Goal: Task Accomplishment & Management: Use online tool/utility

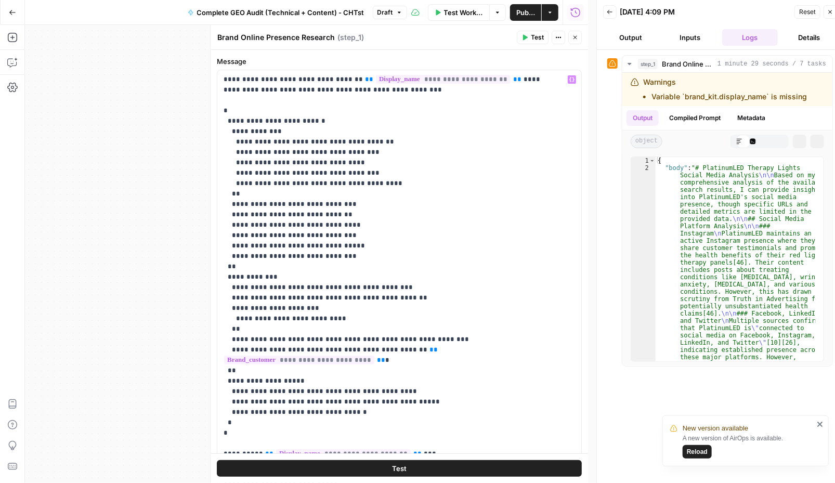
scroll to position [198, 0]
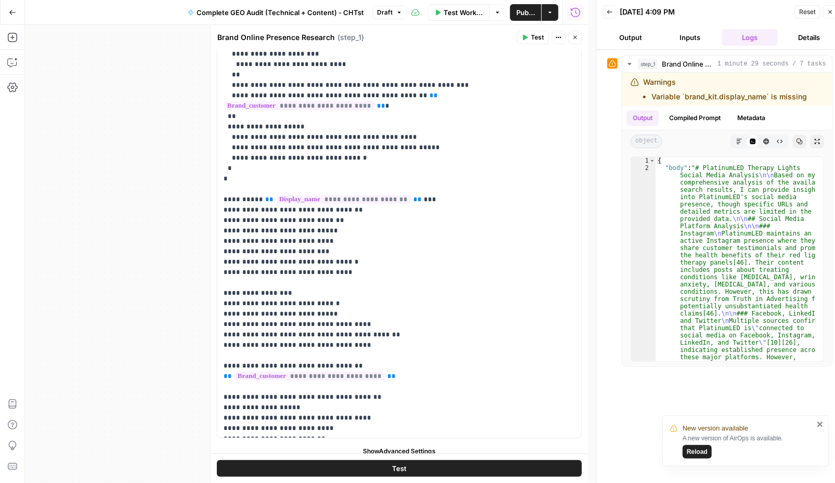
click at [10, 12] on icon "button" at bounding box center [12, 12] width 7 height 7
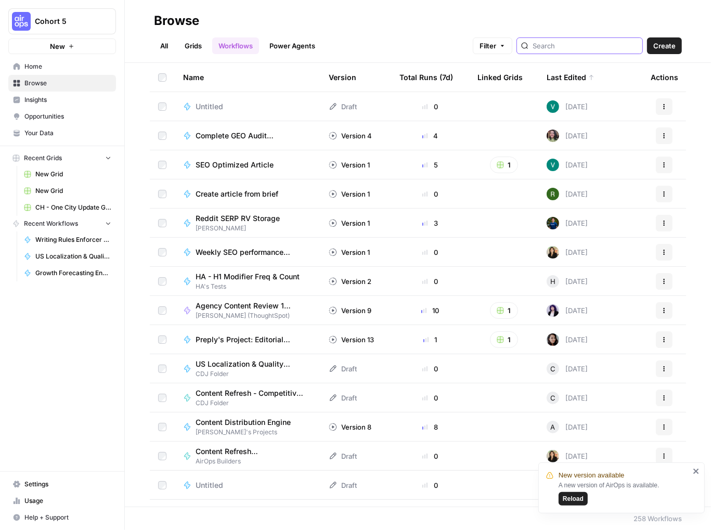
click at [585, 45] on input "search" at bounding box center [585, 46] width 106 height 10
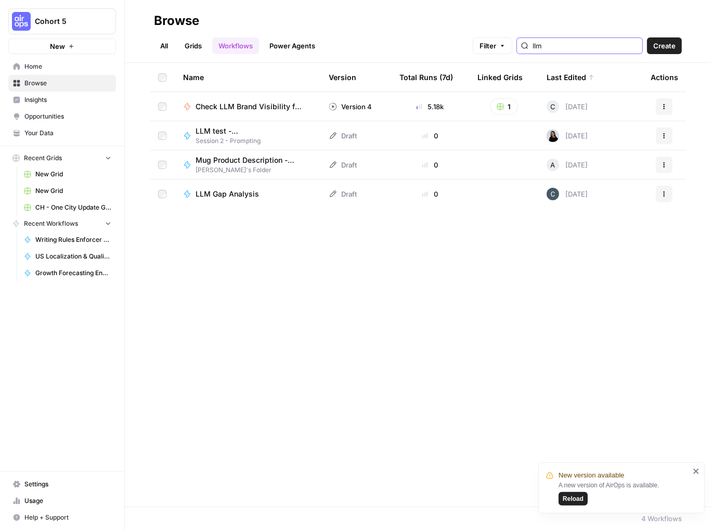
type input "llm"
click at [235, 107] on span "Check LLM Brand Visibility for PAA Questions" at bounding box center [250, 106] width 108 height 10
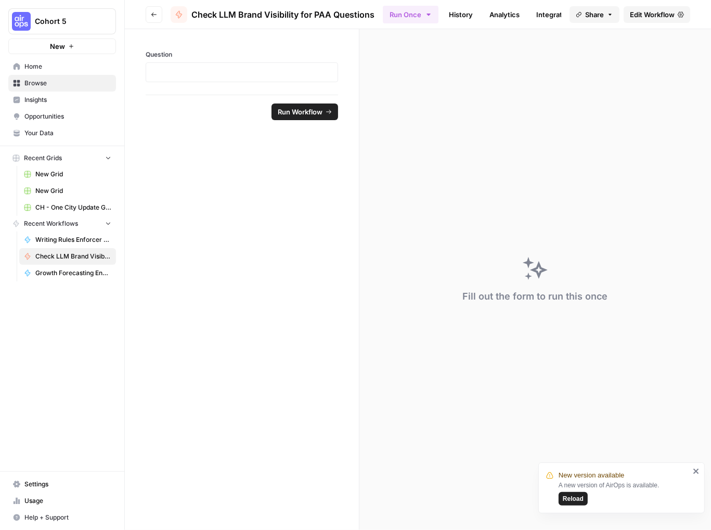
click at [577, 483] on button "Reload" at bounding box center [572, 499] width 29 height 14
click at [657, 16] on span "Edit Workflow" at bounding box center [652, 14] width 45 height 10
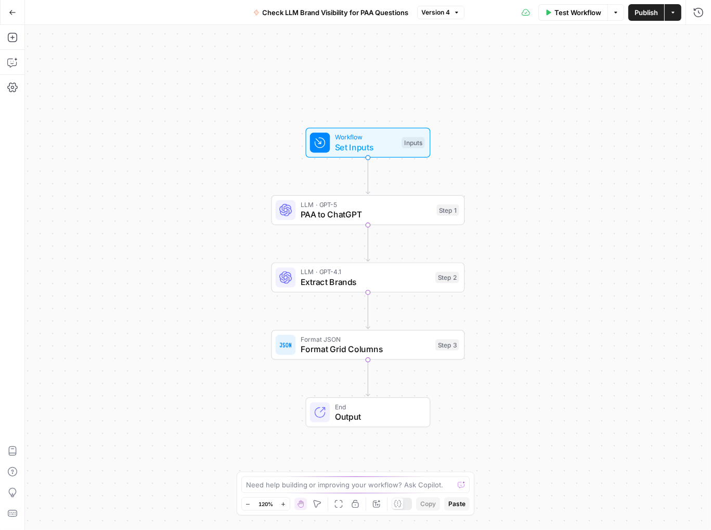
click at [16, 11] on button "Go Back" at bounding box center [12, 12] width 19 height 19
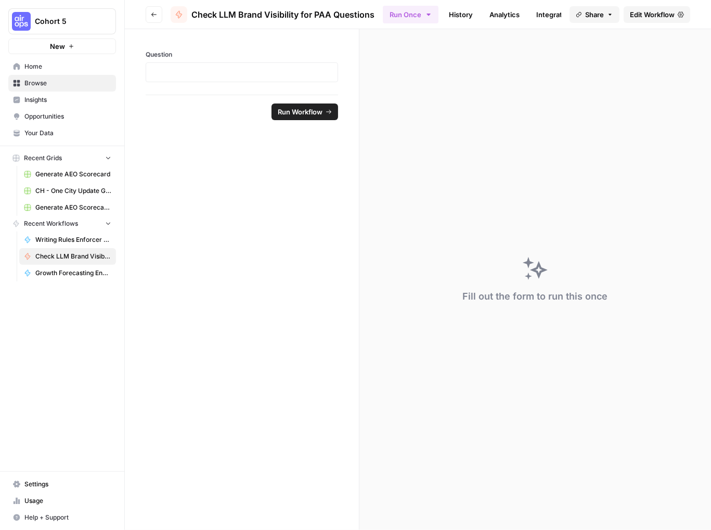
click at [30, 83] on span "Browse" at bounding box center [67, 83] width 87 height 9
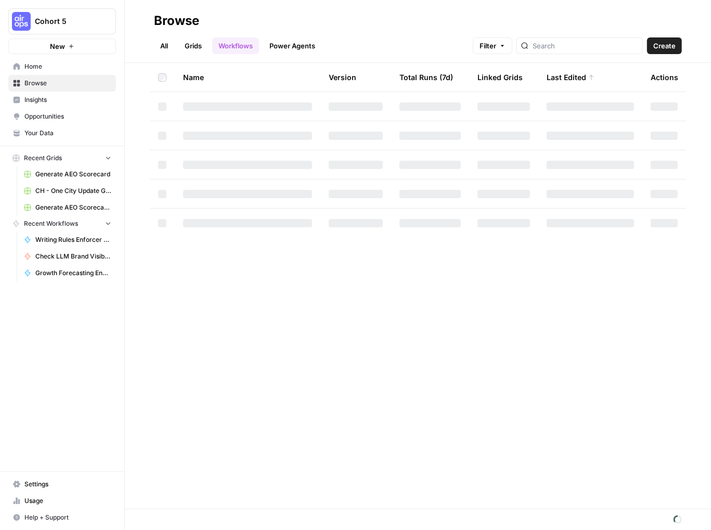
click at [191, 44] on link "Grids" at bounding box center [193, 45] width 30 height 17
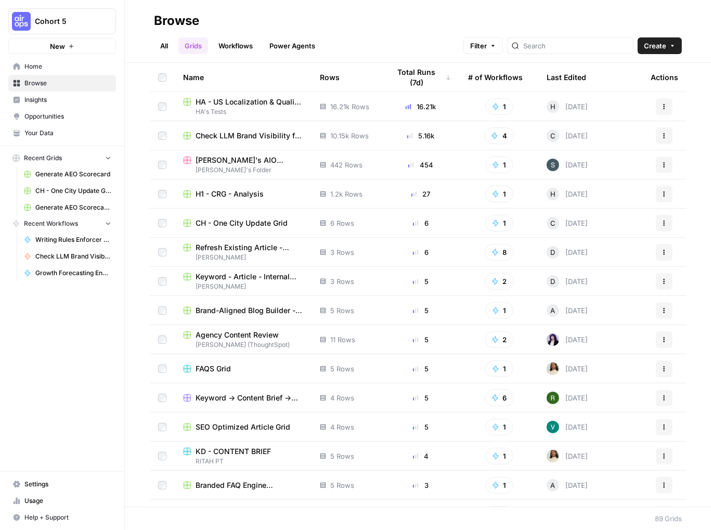
click at [246, 136] on span "Check LLM Brand Visibility for PAA Questions Grid" at bounding box center [250, 136] width 108 height 10
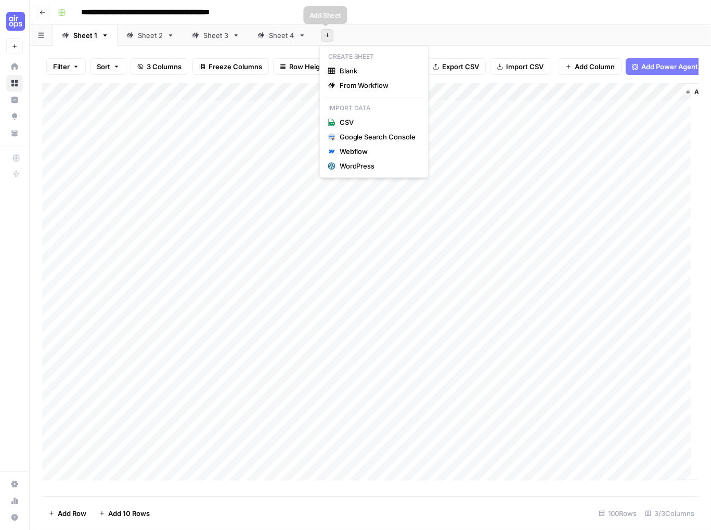
click at [327, 34] on icon "button" at bounding box center [327, 35] width 6 height 6
click at [344, 87] on span "From Workflow" at bounding box center [378, 85] width 76 height 10
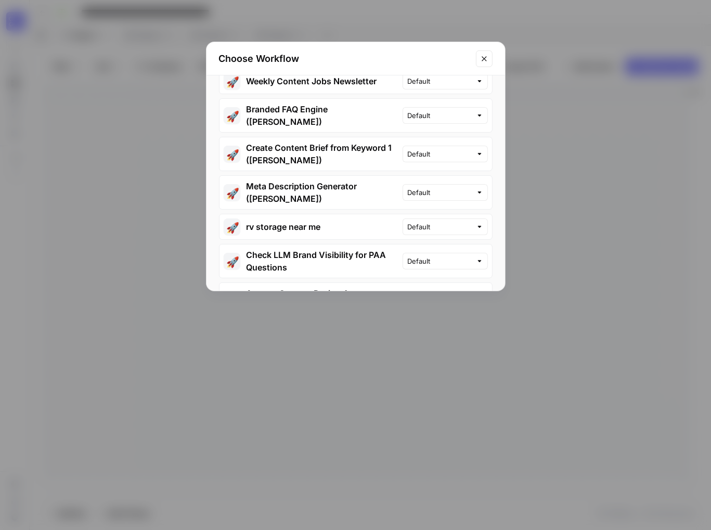
scroll to position [260, 0]
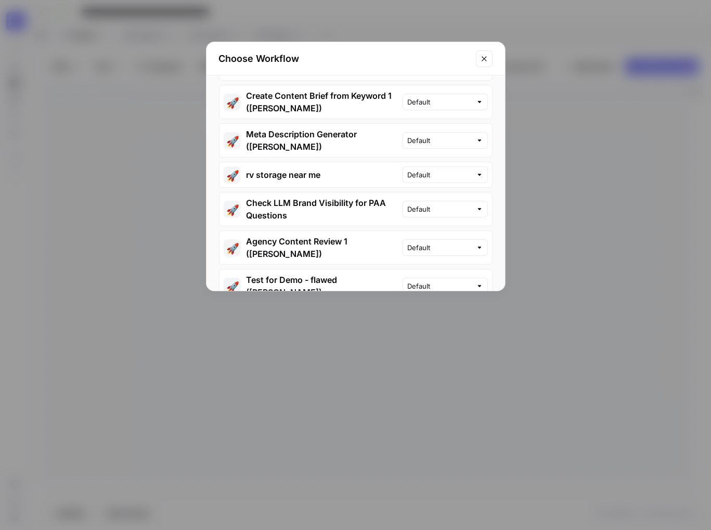
click at [331, 196] on button "🚀 Check LLM Brand Visibility for PAA Questions" at bounding box center [310, 208] width 183 height 33
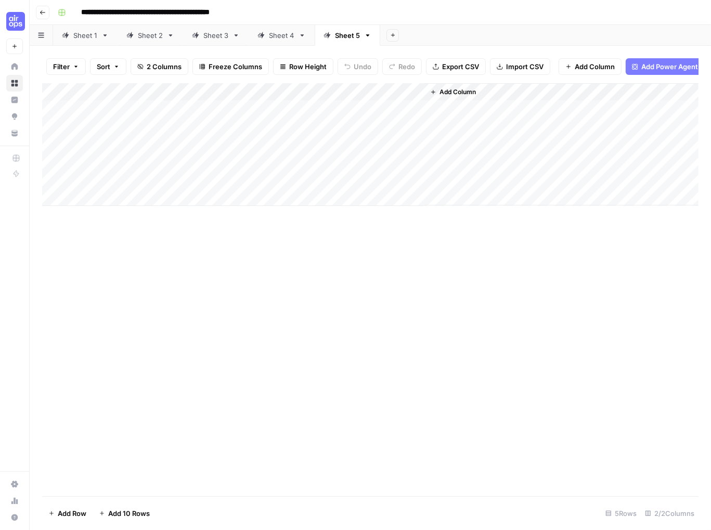
click at [122, 120] on div "Add Column" at bounding box center [370, 144] width 656 height 123
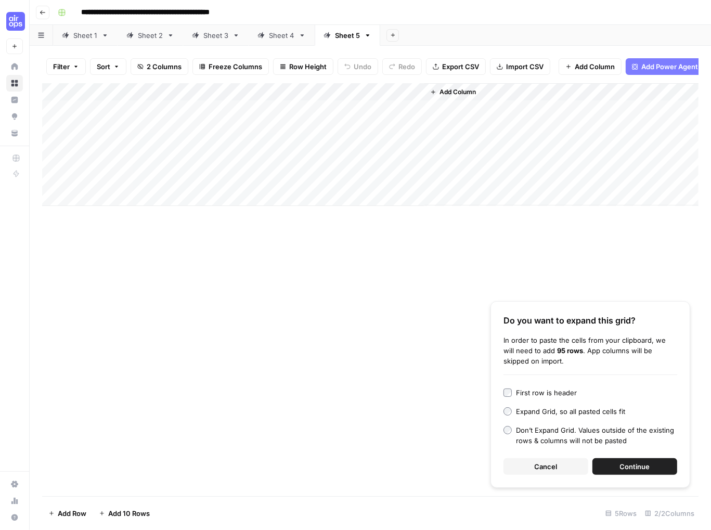
click at [651, 470] on button "Continue" at bounding box center [634, 466] width 85 height 17
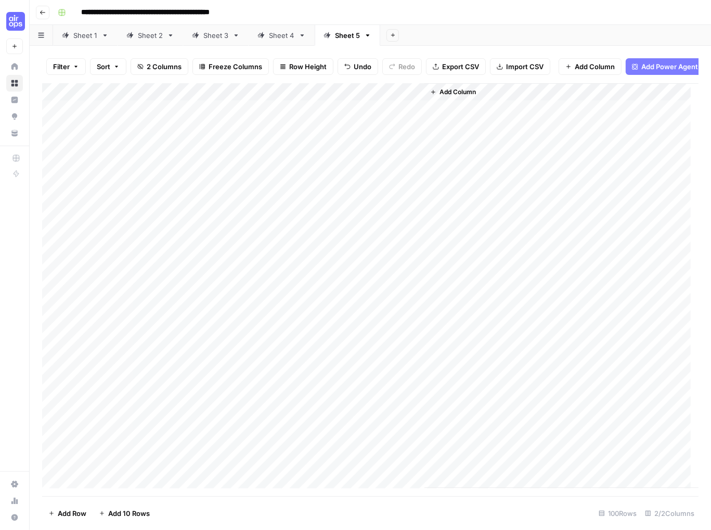
drag, startPoint x: 341, startPoint y: 39, endPoint x: 335, endPoint y: 32, distance: 9.2
click at [335, 32] on div "Sheet 5" at bounding box center [347, 35] width 25 height 10
click at [344, 39] on div "Sheet 5" at bounding box center [347, 35] width 25 height 10
click at [366, 37] on icon "button" at bounding box center [367, 35] width 7 height 7
click at [383, 51] on span "Rename Sheet" at bounding box center [407, 54] width 50 height 10
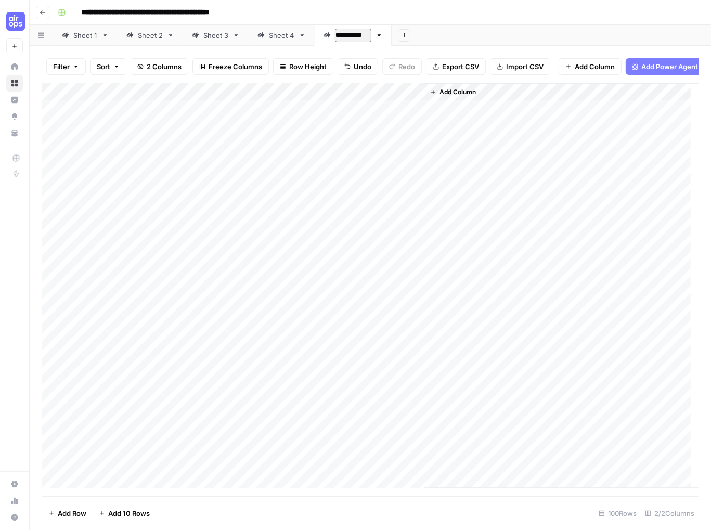
type input "**********"
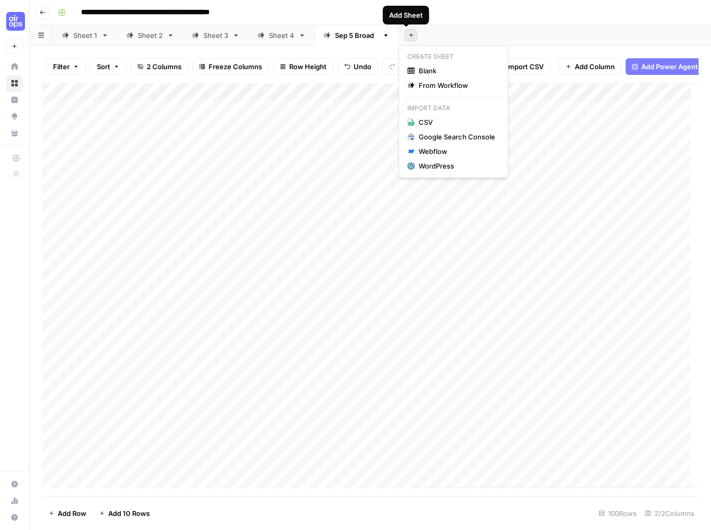
click at [408, 35] on icon "button" at bounding box center [411, 35] width 6 height 6
click at [430, 85] on span "From Workflow" at bounding box center [457, 85] width 76 height 10
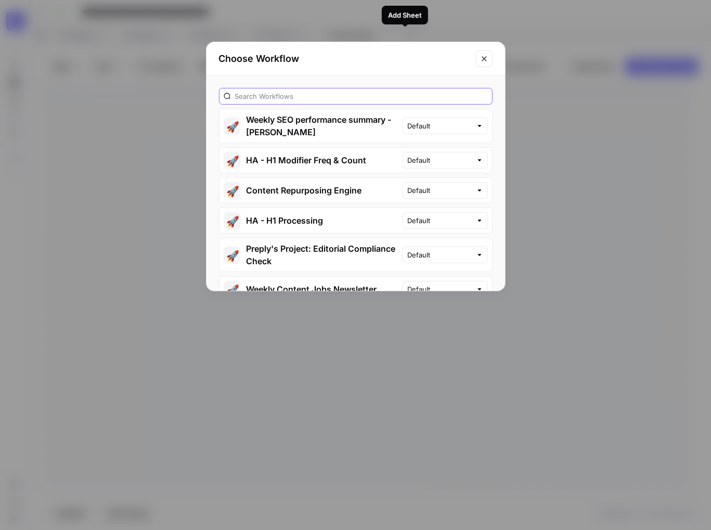
click at [317, 94] on input "text" at bounding box center [361, 96] width 253 height 10
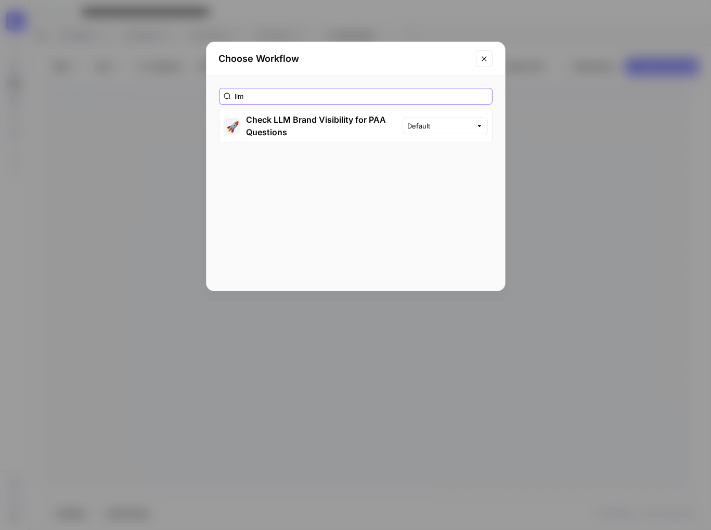
type input "llm"
click at [302, 131] on button "🚀 Check LLM Brand Visibility for PAA Questions" at bounding box center [310, 125] width 183 height 33
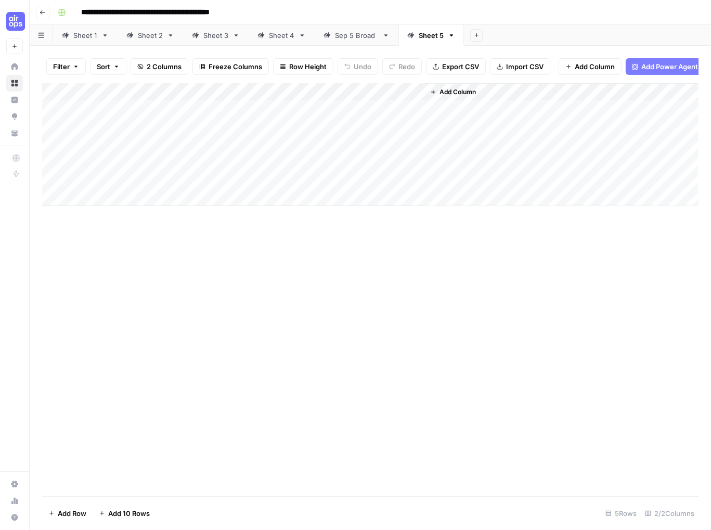
click at [422, 41] on link "Sheet 5" at bounding box center [431, 35] width 66 height 21
click at [448, 39] on link "Sheet 5" at bounding box center [431, 35] width 66 height 21
click at [448, 37] on icon "button" at bounding box center [451, 35] width 7 height 7
click at [458, 54] on div "Rename Sheet" at bounding box center [484, 54] width 66 height 10
type input "*********"
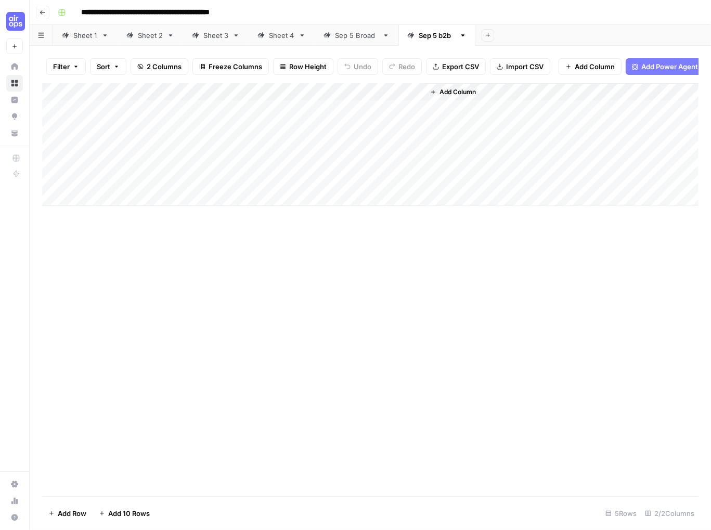
click at [165, 110] on div "Add Column" at bounding box center [370, 144] width 656 height 123
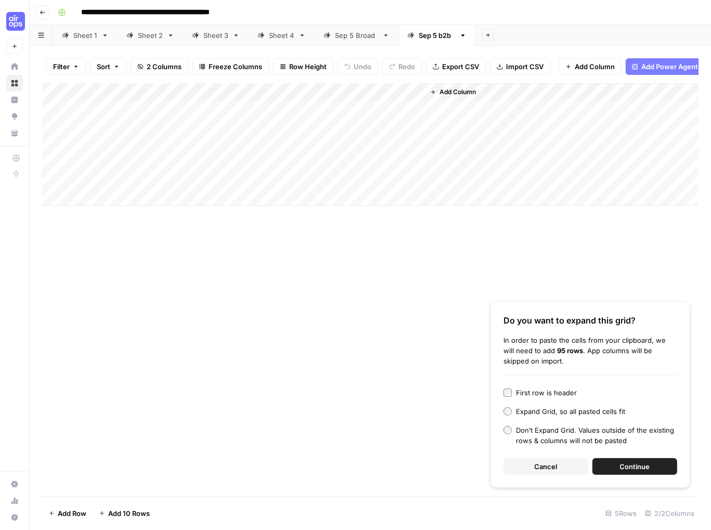
click at [298, 280] on div "Add Column Do you want to expand this grid? In order to paste the cells from yo…" at bounding box center [370, 289] width 656 height 413
click at [654, 467] on button "Continue" at bounding box center [634, 466] width 85 height 17
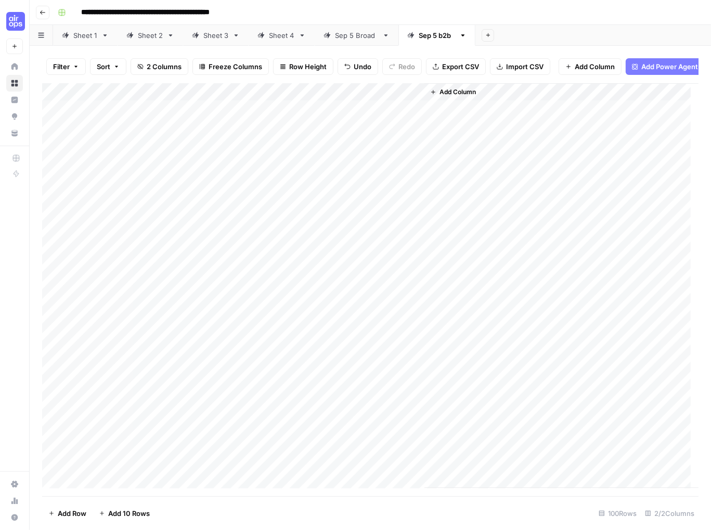
click at [415, 98] on div "Add Column" at bounding box center [370, 285] width 656 height 405
click at [432, 174] on span "First 10 Rows" at bounding box center [452, 175] width 66 height 10
click at [349, 39] on div "Sep 5 Broad" at bounding box center [356, 35] width 43 height 10
click at [414, 99] on div "Add Column" at bounding box center [370, 285] width 656 height 405
click at [434, 176] on span "First 10 Rows" at bounding box center [452, 175] width 66 height 10
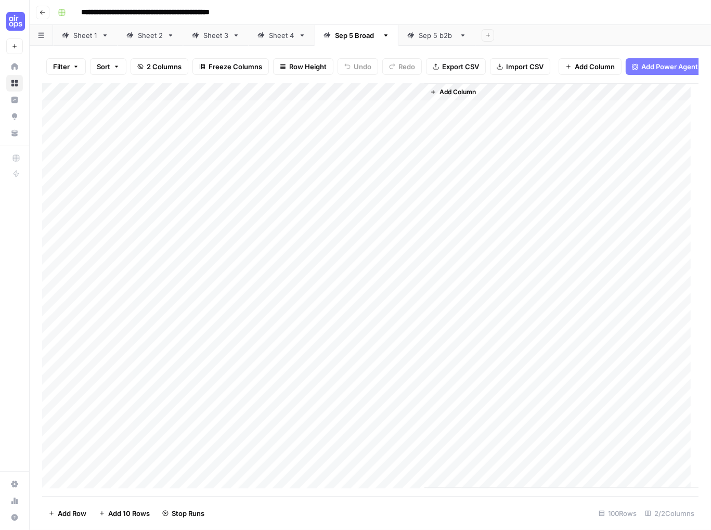
click at [426, 36] on div "Sep 5 b2b" at bounding box center [437, 35] width 36 height 10
click at [284, 118] on div "Add Column" at bounding box center [370, 285] width 656 height 405
click at [283, 118] on div "Add Column" at bounding box center [370, 285] width 656 height 405
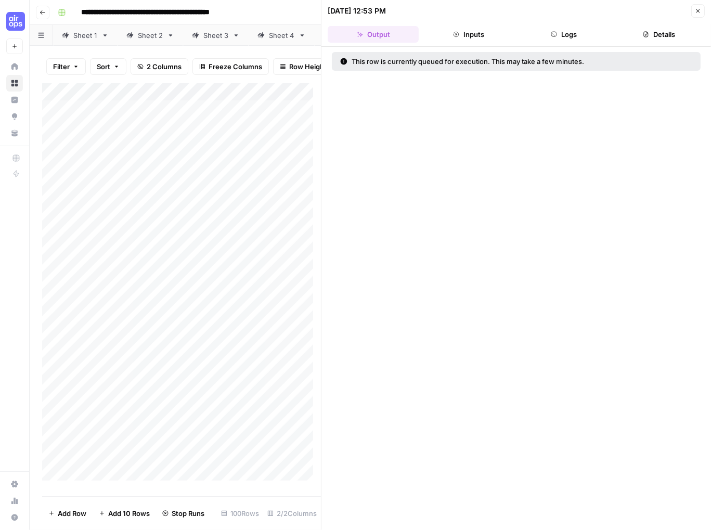
click at [474, 33] on button "Inputs" at bounding box center [468, 34] width 91 height 17
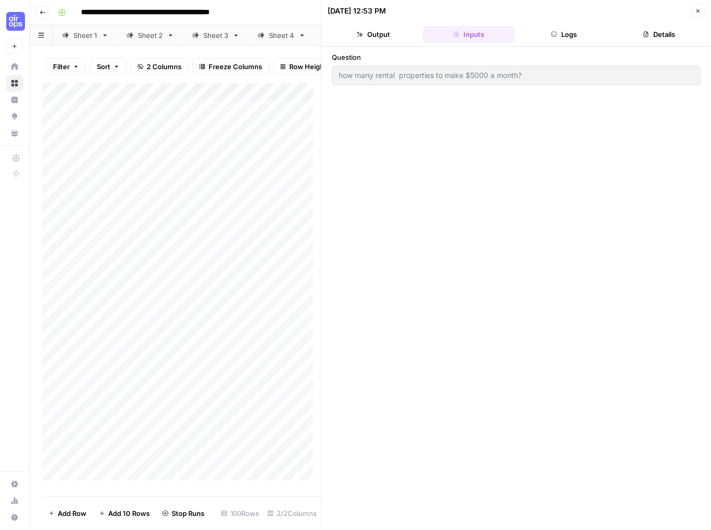
type input "how many rental properties to make $5000 a month?"
click at [574, 39] on button "Logs" at bounding box center [563, 34] width 91 height 17
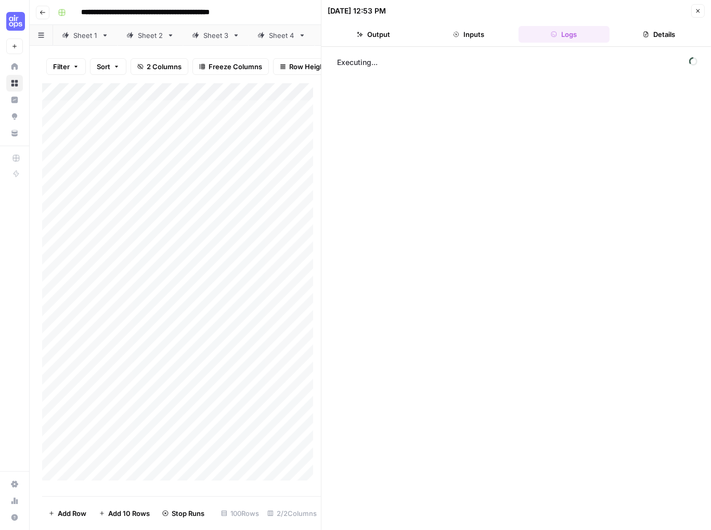
click at [660, 37] on button "Details" at bounding box center [659, 34] width 91 height 17
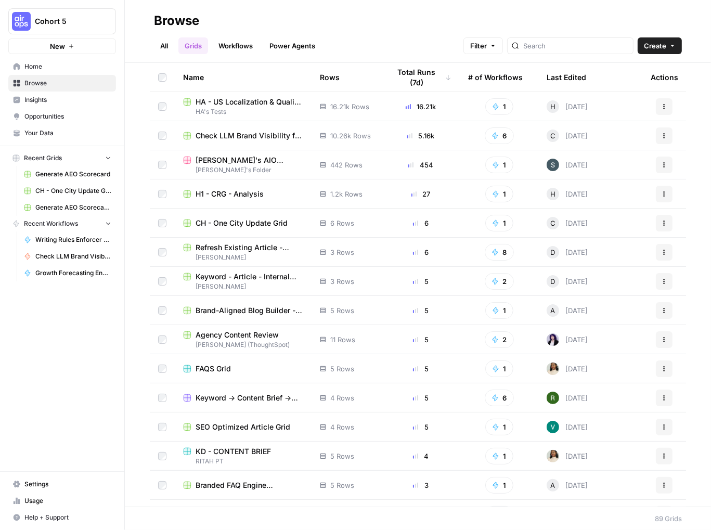
click at [235, 43] on link "Workflows" at bounding box center [235, 45] width 47 height 17
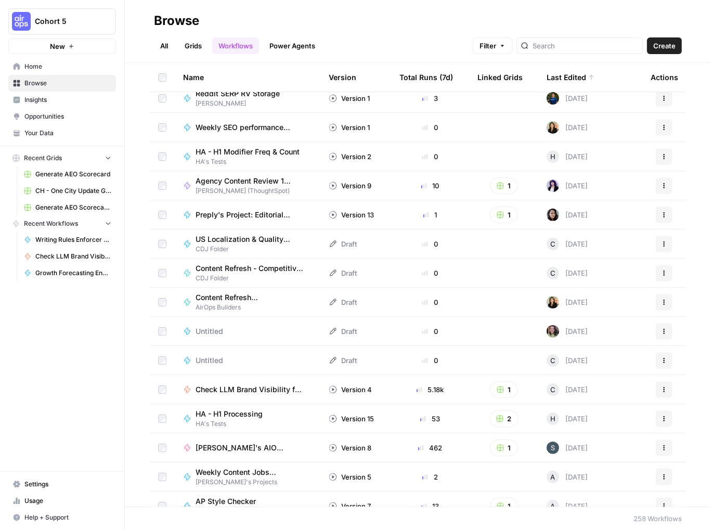
scroll to position [208, 0]
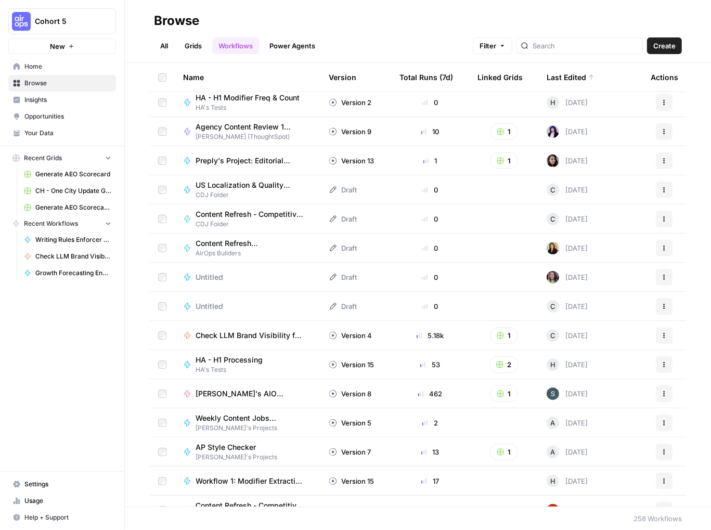
click at [248, 335] on span "Check LLM Brand Visibility for PAA Questions" at bounding box center [250, 335] width 108 height 10
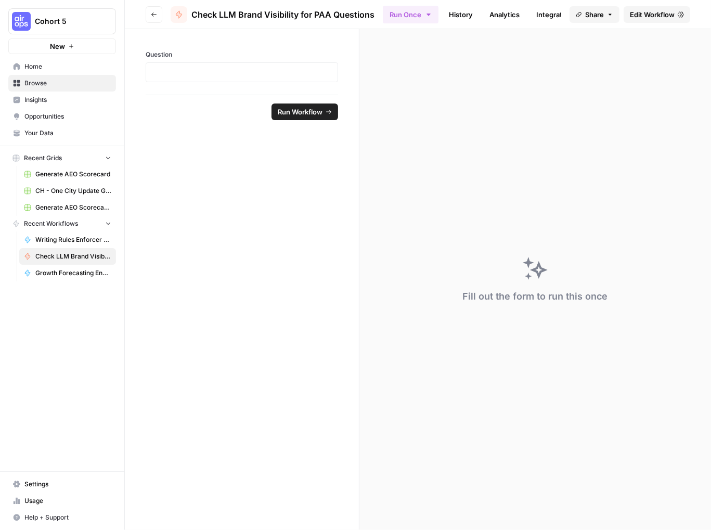
click at [674, 16] on span "Edit Workflow" at bounding box center [652, 14] width 45 height 10
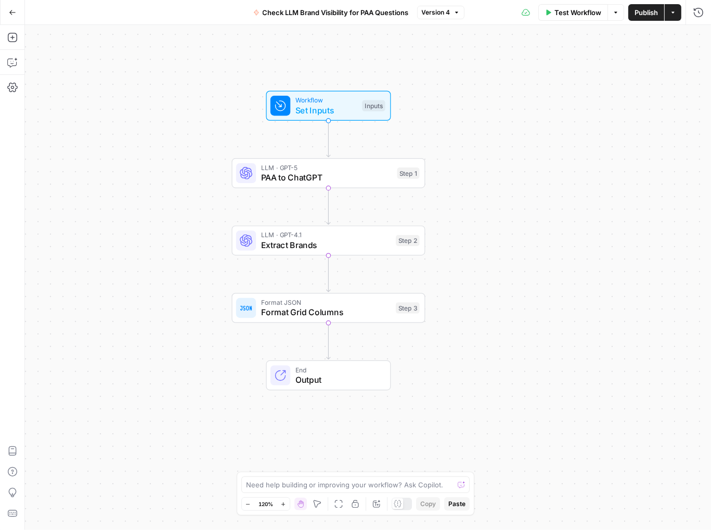
drag, startPoint x: 567, startPoint y: 285, endPoint x: 528, endPoint y: 246, distance: 55.2
click at [528, 246] on div "Workflow Set Inputs Inputs LLM · GPT-5 PAA to ChatGPT Step 1 LLM · GPT-4.1 Extr…" at bounding box center [368, 277] width 686 height 505
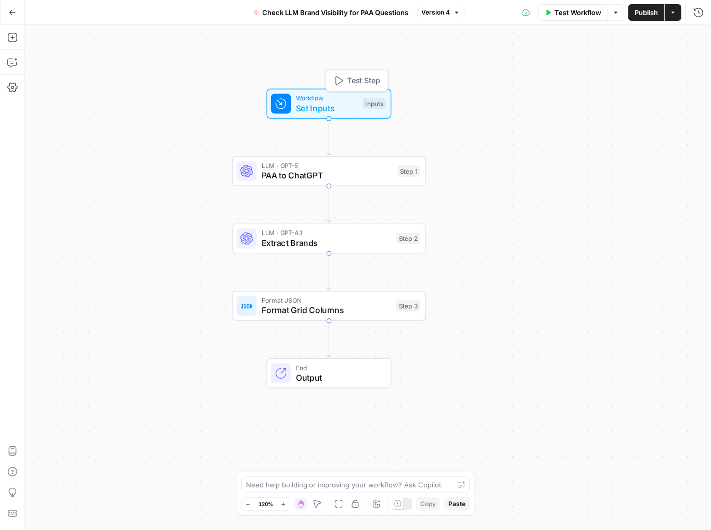
click at [309, 108] on span "Set Inputs" at bounding box center [327, 108] width 62 height 12
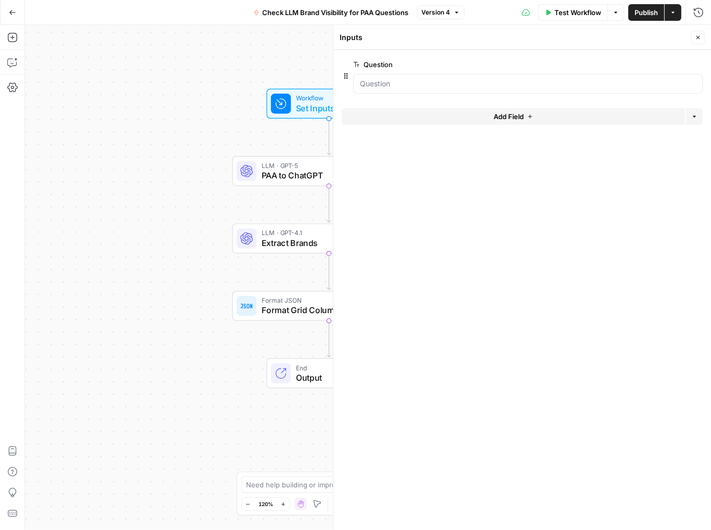
click at [699, 39] on icon "button" at bounding box center [698, 37] width 6 height 6
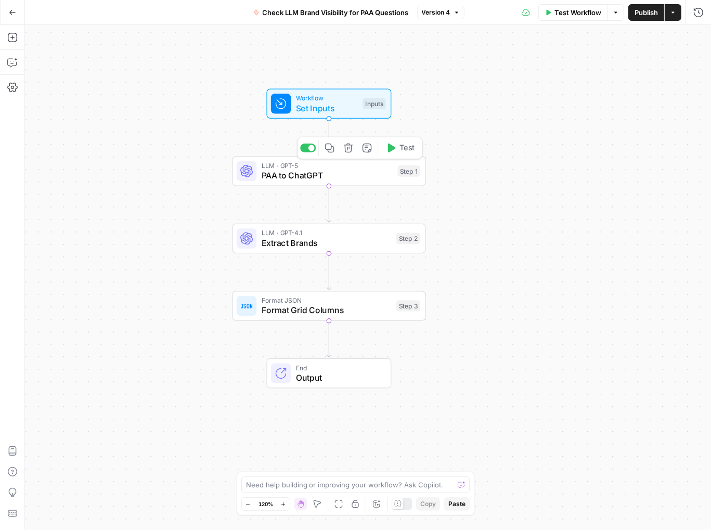
click at [310, 176] on span "PAA to ChatGPT" at bounding box center [327, 175] width 131 height 12
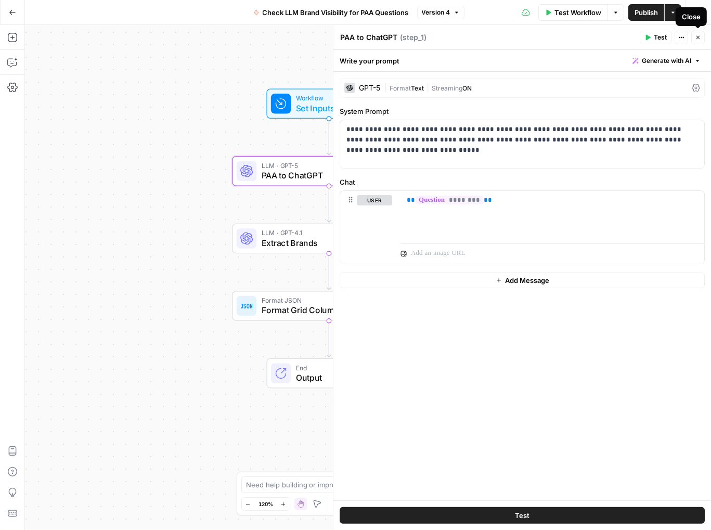
drag, startPoint x: 697, startPoint y: 35, endPoint x: 553, endPoint y: 85, distance: 152.3
click at [697, 35] on icon "button" at bounding box center [698, 37] width 6 height 6
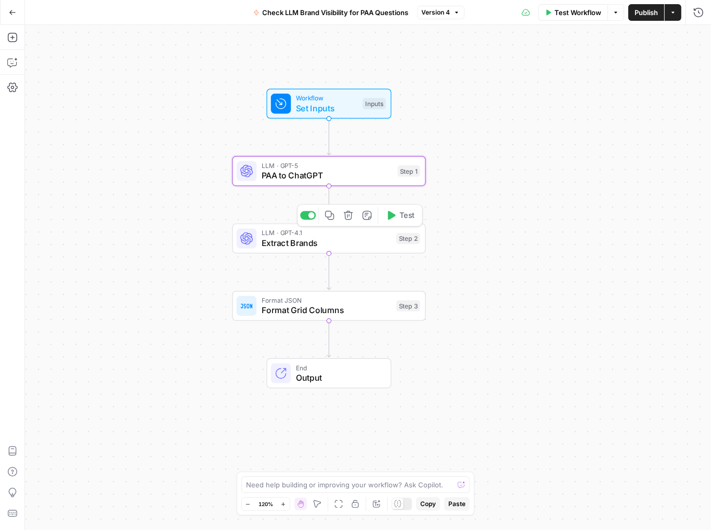
click at [276, 243] on span "Extract Brands" at bounding box center [327, 243] width 130 height 12
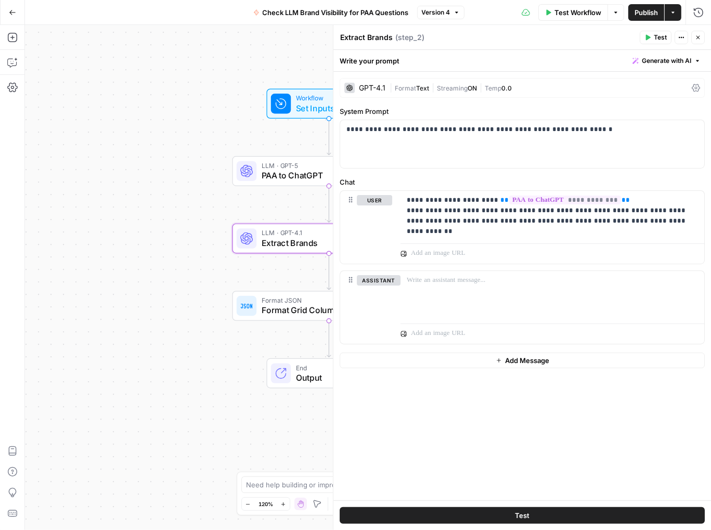
drag, startPoint x: 699, startPoint y: 35, endPoint x: 688, endPoint y: 54, distance: 21.7
click at [699, 35] on icon "button" at bounding box center [698, 37] width 6 height 6
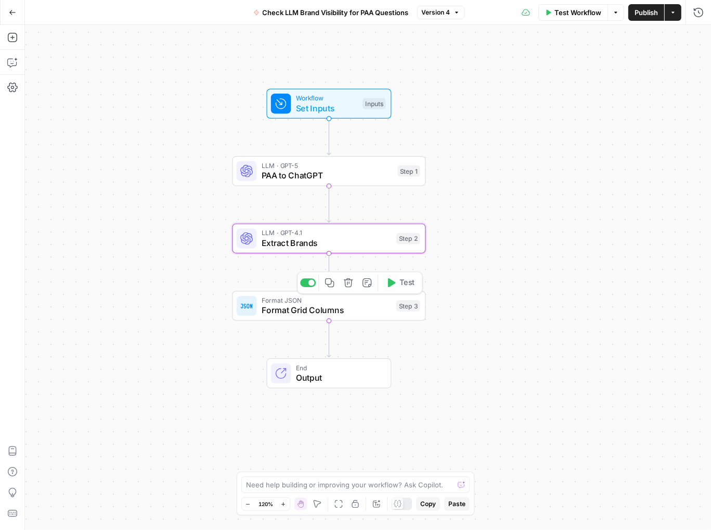
click at [292, 319] on div "Format JSON Format Grid Columns Step 3 Copy step Delete step Add Note Test" at bounding box center [328, 306] width 193 height 30
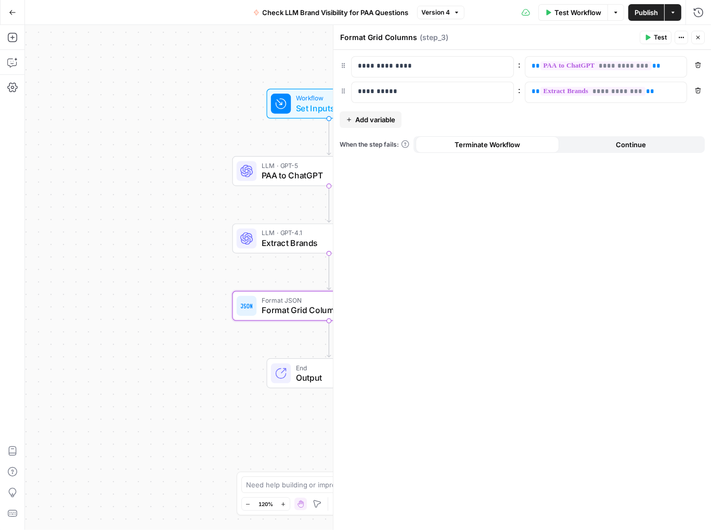
click at [699, 41] on button "Close" at bounding box center [698, 38] width 14 height 14
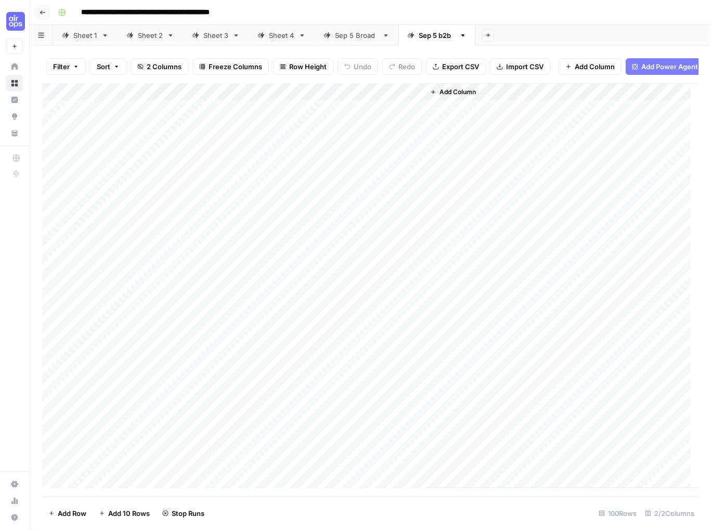
click at [354, 40] on div "Sep 5 Broad" at bounding box center [356, 35] width 43 height 10
click at [203, 40] on div "Sheet 3" at bounding box center [215, 35] width 25 height 10
click at [349, 37] on div "Sep 5 Broad" at bounding box center [356, 35] width 43 height 10
click at [423, 34] on div "Sep 5 b2b" at bounding box center [437, 35] width 36 height 10
click at [414, 98] on div "Add Column" at bounding box center [370, 285] width 656 height 405
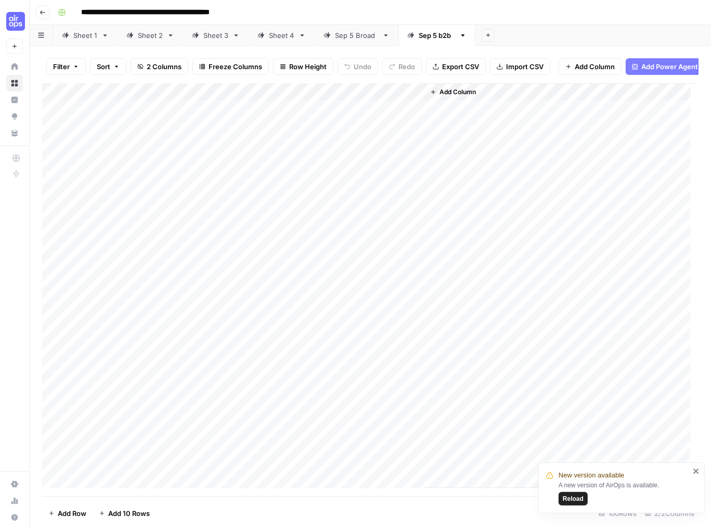
click at [342, 34] on div "Sep 5 Broad" at bounding box center [356, 35] width 43 height 10
click at [413, 99] on div "Add Column" at bounding box center [370, 285] width 656 height 405
click at [417, 117] on div "Add Column" at bounding box center [370, 285] width 656 height 405
click at [696, 473] on icon "close" at bounding box center [696, 471] width 7 height 8
click at [497, 10] on div "**********" at bounding box center [377, 12] width 647 height 17
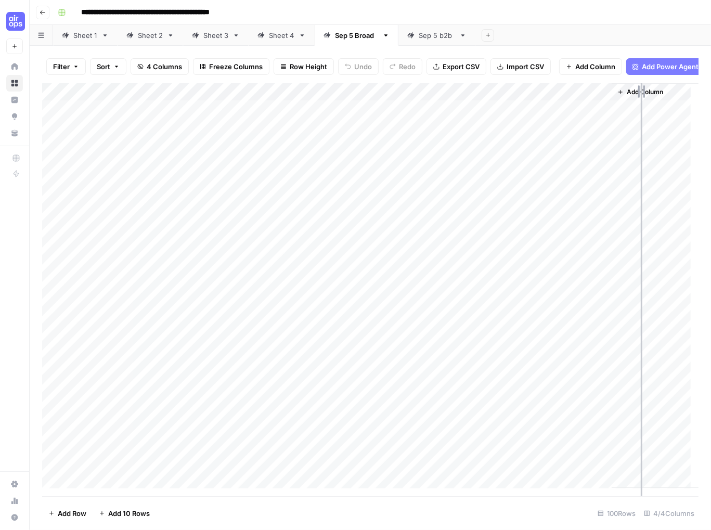
drag, startPoint x: 614, startPoint y: 99, endPoint x: 641, endPoint y: 101, distance: 27.1
click at [641, 101] on div "Add Column" at bounding box center [370, 285] width 656 height 405
click at [469, 118] on div "Add Column" at bounding box center [370, 285] width 656 height 405
click at [276, 39] on div "Sheet 4" at bounding box center [281, 35] width 25 height 10
drag, startPoint x: 271, startPoint y: 36, endPoint x: 297, endPoint y: 35, distance: 26.0
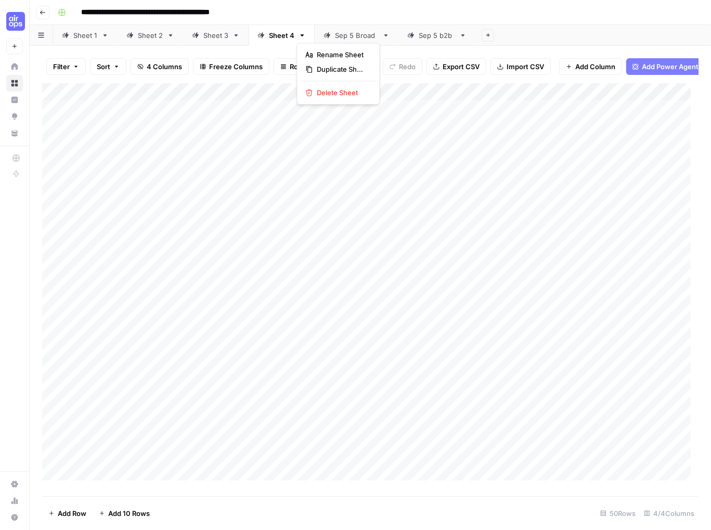
click at [298, 35] on icon "button" at bounding box center [301, 35] width 7 height 7
click at [317, 55] on span "Rename Sheet" at bounding box center [342, 54] width 50 height 10
type input "*"
type input "**********"
click at [306, 8] on div "**********" at bounding box center [377, 12] width 647 height 17
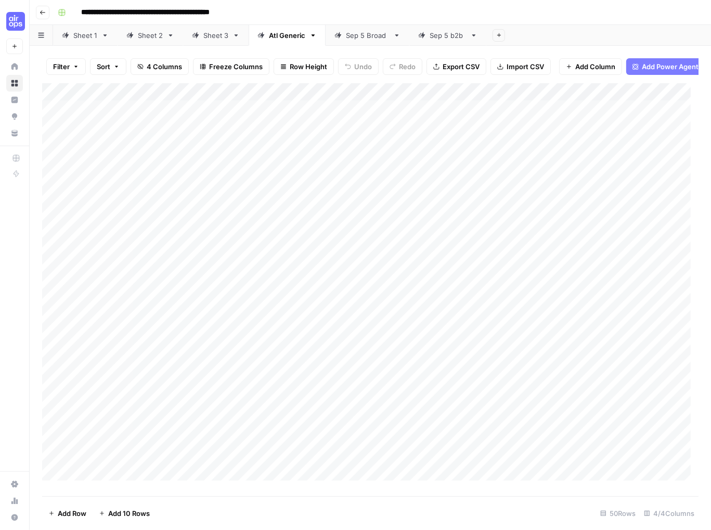
click at [83, 45] on link "Sheet 1" at bounding box center [85, 35] width 64 height 21
click at [151, 41] on link "Sheet 2" at bounding box center [151, 35] width 66 height 21
drag, startPoint x: 352, startPoint y: 81, endPoint x: 360, endPoint y: 81, distance: 8.3
click at [352, 81] on div "Filter Sort 5 Columns Freeze Columns Row Height Undo Redo Export CSV Import CSV…" at bounding box center [370, 66] width 656 height 33
click at [595, 100] on div "Add Column" at bounding box center [370, 285] width 656 height 405
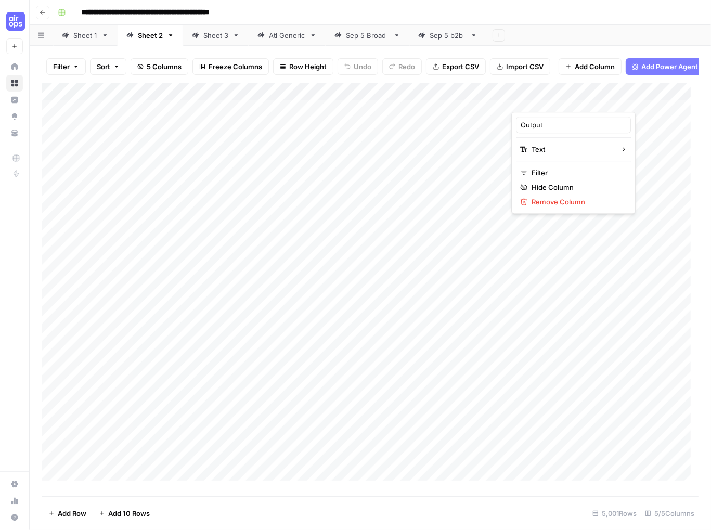
click at [487, 99] on div "Add Column" at bounding box center [370, 285] width 656 height 405
click at [169, 35] on icon "button" at bounding box center [171, 35] width 4 height 2
click at [510, 51] on div "Filter Sort 5 Columns Freeze Columns Row Height Undo Redo Export CSV Import CSV…" at bounding box center [370, 66] width 656 height 33
click at [435, 116] on div "Add Column" at bounding box center [370, 285] width 656 height 405
click at [485, 116] on div "Add Column" at bounding box center [370, 285] width 656 height 405
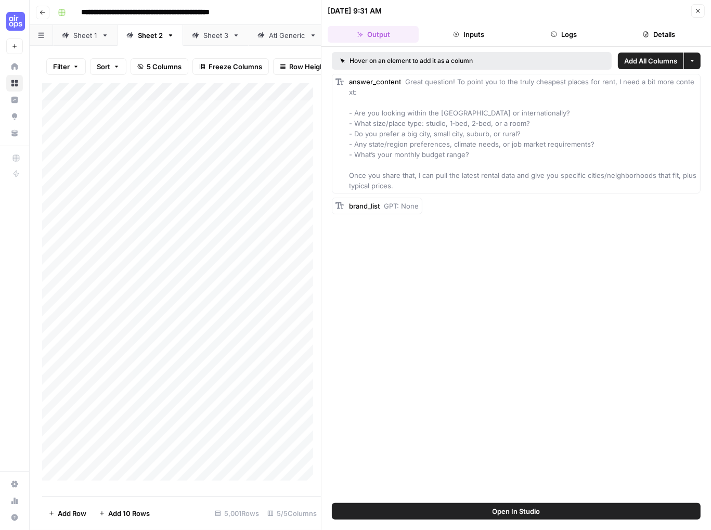
click at [563, 40] on button "Logs" at bounding box center [563, 34] width 91 height 17
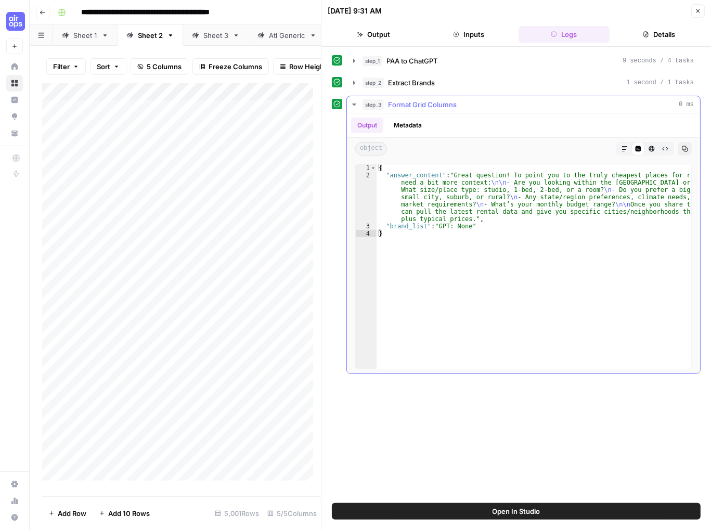
click at [351, 103] on icon "button" at bounding box center [354, 104] width 8 height 8
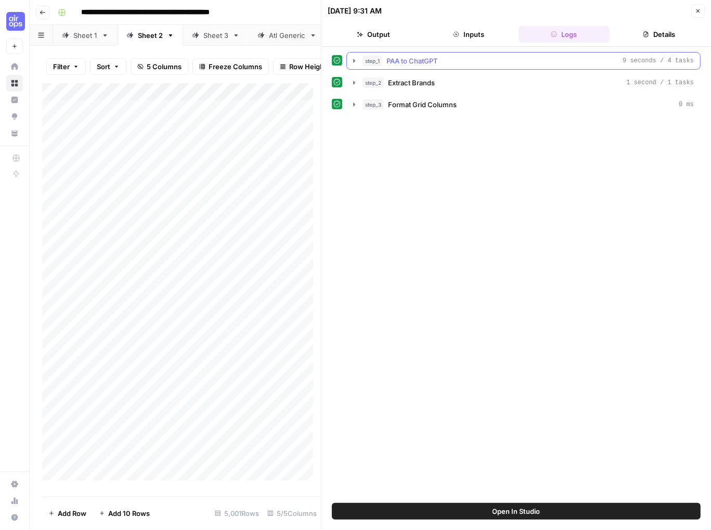
click at [354, 61] on icon "button" at bounding box center [354, 61] width 2 height 4
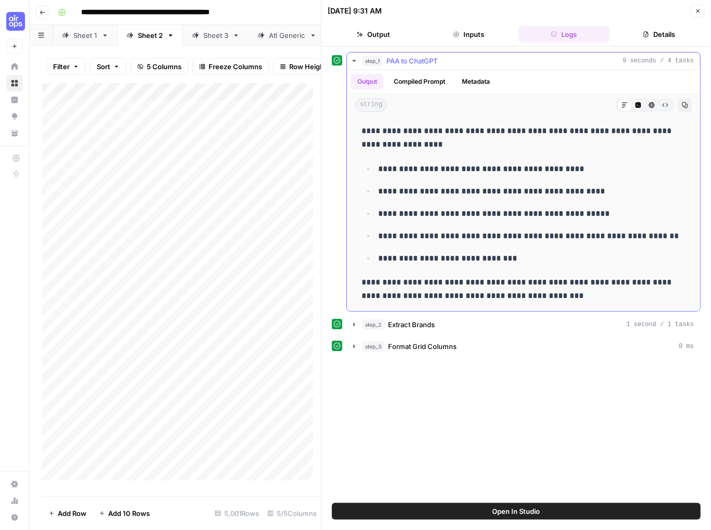
click at [354, 61] on icon "button" at bounding box center [354, 61] width 4 height 2
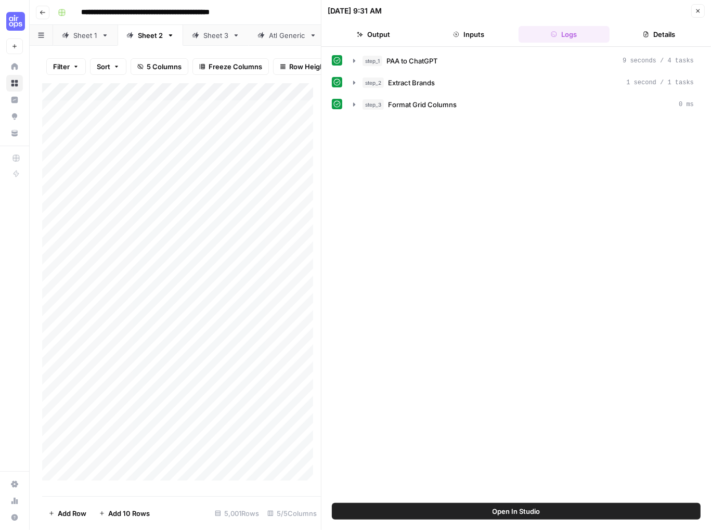
click at [699, 12] on icon "button" at bounding box center [698, 11] width 4 height 4
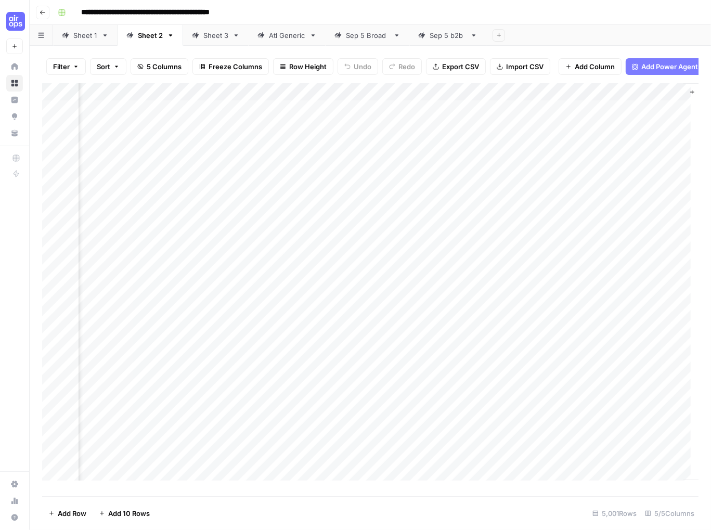
scroll to position [0, 268]
click at [80, 35] on div "Sheet 1" at bounding box center [85, 35] width 24 height 10
click at [151, 36] on div "Sheet 2" at bounding box center [150, 35] width 25 height 10
click at [168, 36] on icon "button" at bounding box center [170, 35] width 7 height 7
click at [190, 88] on span "Delete Sheet" at bounding box center [211, 92] width 50 height 10
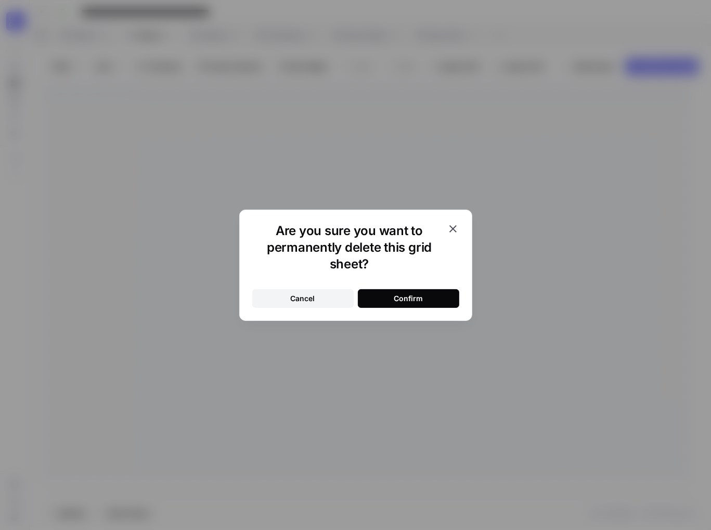
click at [400, 304] on button "Confirm" at bounding box center [408, 298] width 101 height 19
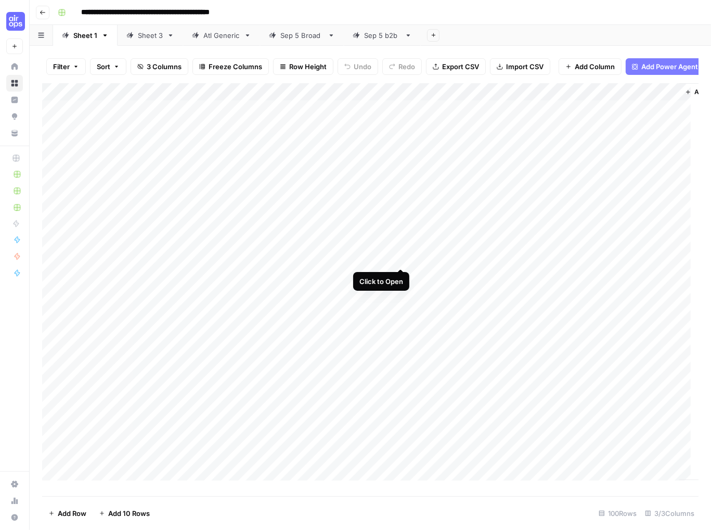
click at [399, 258] on div "Add Column" at bounding box center [370, 285] width 656 height 405
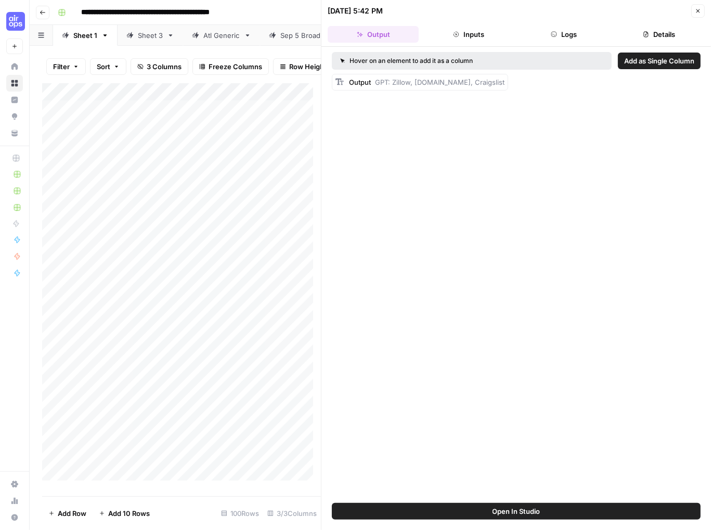
click at [462, 37] on button "Inputs" at bounding box center [468, 34] width 91 height 17
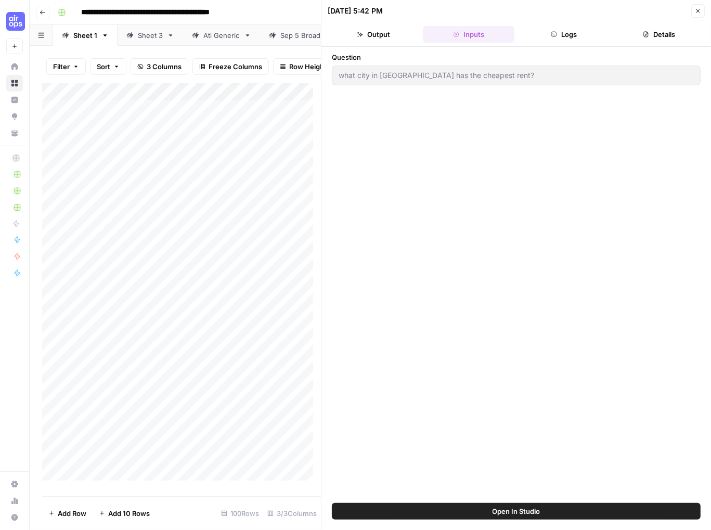
click at [557, 31] on button "Logs" at bounding box center [563, 34] width 91 height 17
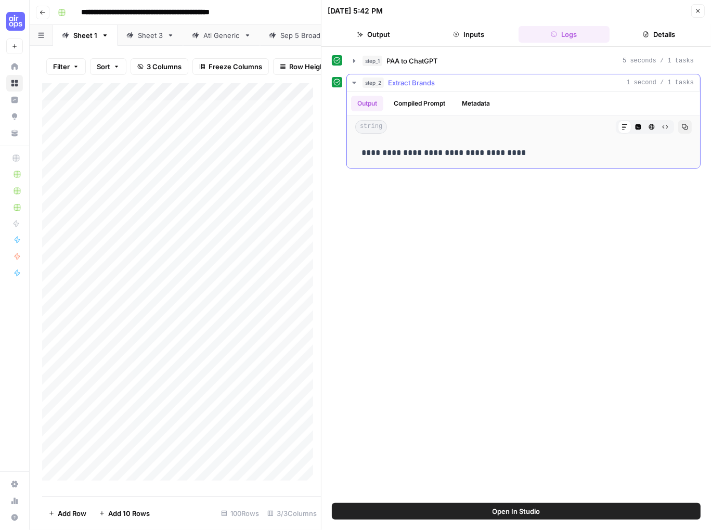
click at [354, 81] on icon "button" at bounding box center [354, 83] width 8 height 8
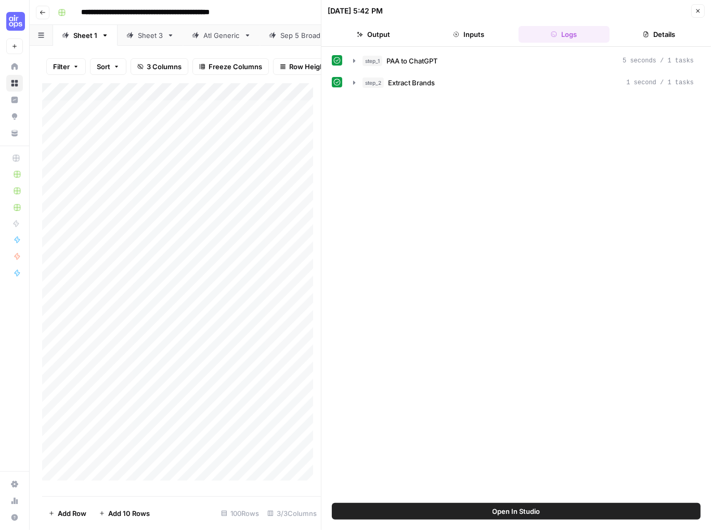
click at [293, 16] on div "**********" at bounding box center [377, 12] width 647 height 17
click at [698, 11] on icon "button" at bounding box center [698, 11] width 6 height 6
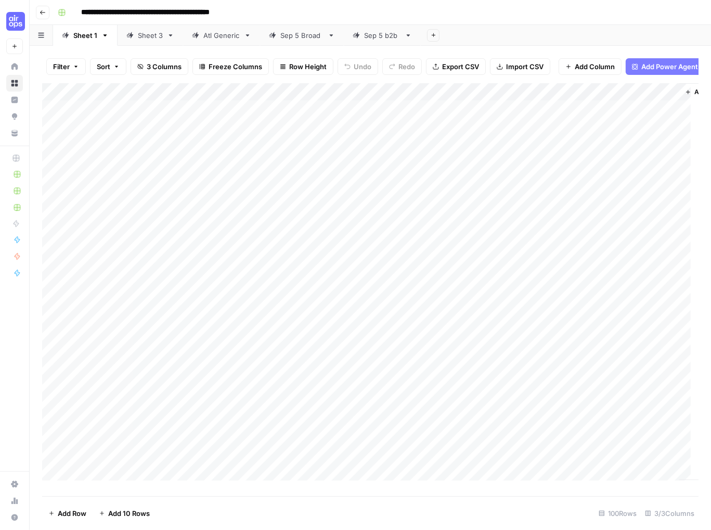
click at [292, 41] on link "Sep 5 Broad" at bounding box center [302, 35] width 84 height 21
click at [477, 114] on div "Add Column" at bounding box center [370, 285] width 656 height 405
click at [412, 134] on div "Add Column" at bounding box center [370, 285] width 656 height 405
click at [416, 150] on div "Add Column" at bounding box center [370, 285] width 656 height 405
click at [414, 169] on div "Add Column" at bounding box center [370, 285] width 656 height 405
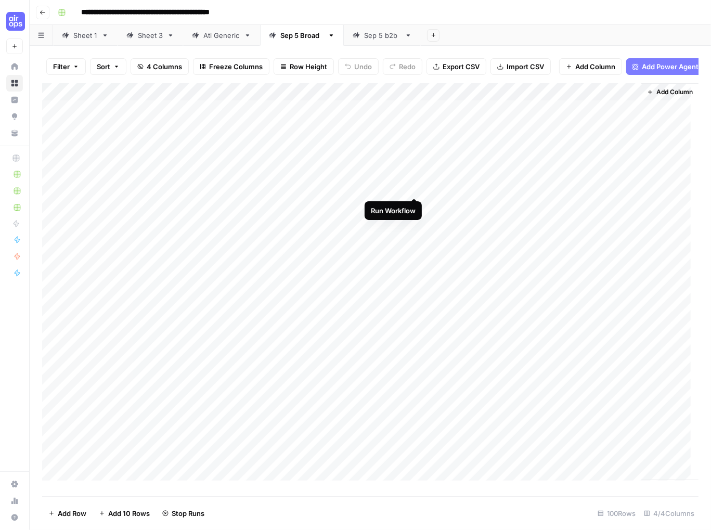
click at [413, 186] on div "Add Column" at bounding box center [370, 285] width 656 height 405
click at [208, 40] on div "Atl Generic" at bounding box center [221, 35] width 36 height 10
click at [297, 40] on div "Sep 5 Broad" at bounding box center [301, 35] width 43 height 10
click at [324, 434] on div "Add Column" at bounding box center [370, 285] width 656 height 405
click at [53, 205] on div "Add Column" at bounding box center [370, 285] width 656 height 405
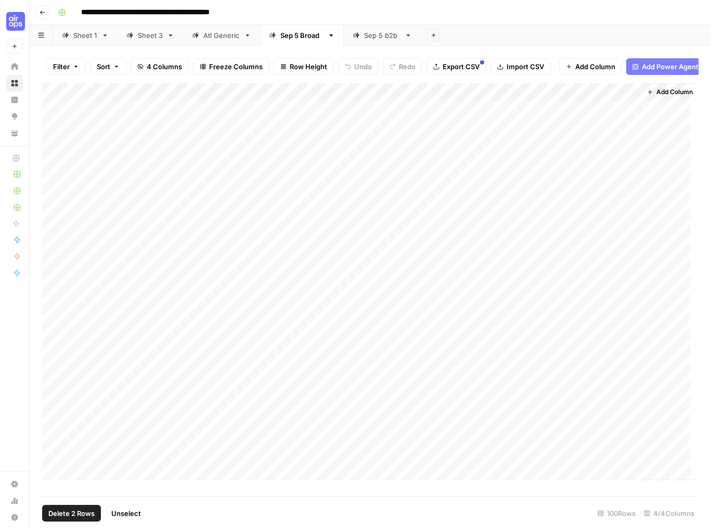
click at [52, 220] on div "Add Column" at bounding box center [370, 285] width 656 height 405
click at [53, 237] on div "Add Column" at bounding box center [370, 285] width 656 height 405
drag, startPoint x: 54, startPoint y: 255, endPoint x: 52, endPoint y: 263, distance: 8.1
click at [54, 255] on div "Add Column" at bounding box center [370, 285] width 656 height 405
click at [50, 270] on div "Add Column" at bounding box center [370, 285] width 656 height 405
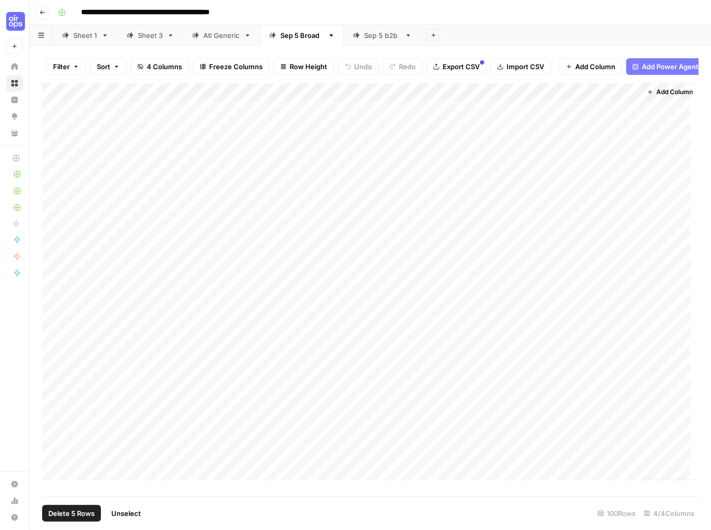
click at [54, 290] on div "Add Column" at bounding box center [370, 285] width 656 height 405
click at [51, 274] on div "Add Column" at bounding box center [370, 285] width 656 height 405
click at [51, 308] on div "Add Column" at bounding box center [370, 285] width 656 height 405
click at [50, 327] on div "Add Column" at bounding box center [370, 285] width 656 height 405
click at [50, 347] on div "Add Column" at bounding box center [370, 285] width 656 height 405
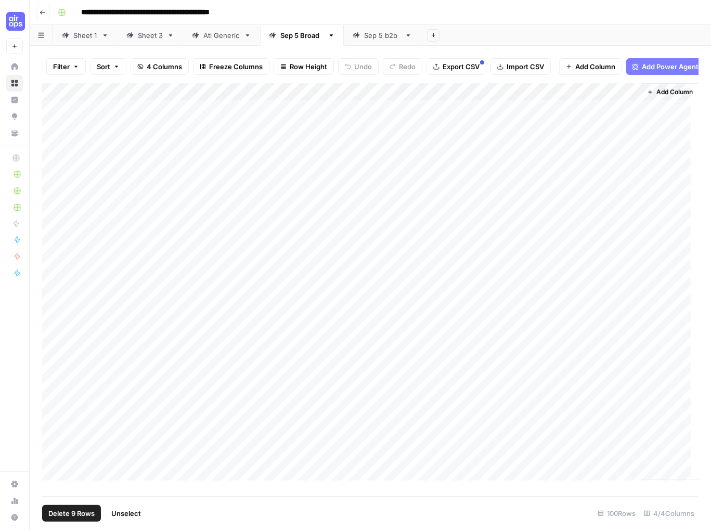
click at [50, 365] on div "Add Column" at bounding box center [370, 285] width 656 height 405
click at [71, 513] on span "Delete 10 Rows" at bounding box center [73, 513] width 50 height 10
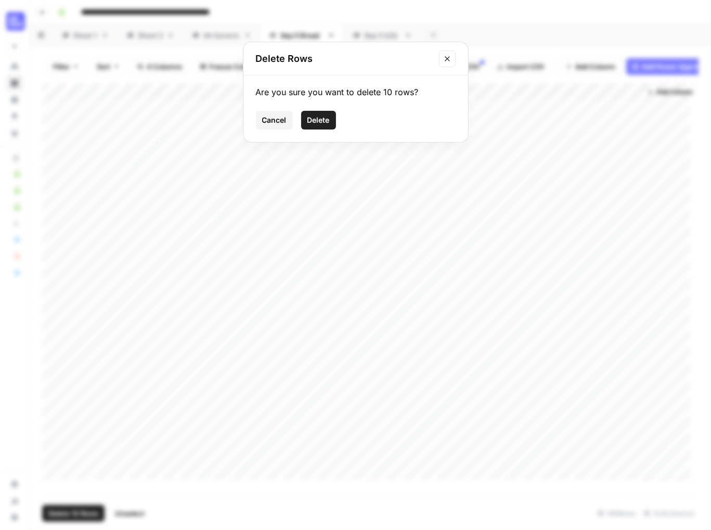
click at [323, 123] on span "Delete" at bounding box center [318, 120] width 22 height 10
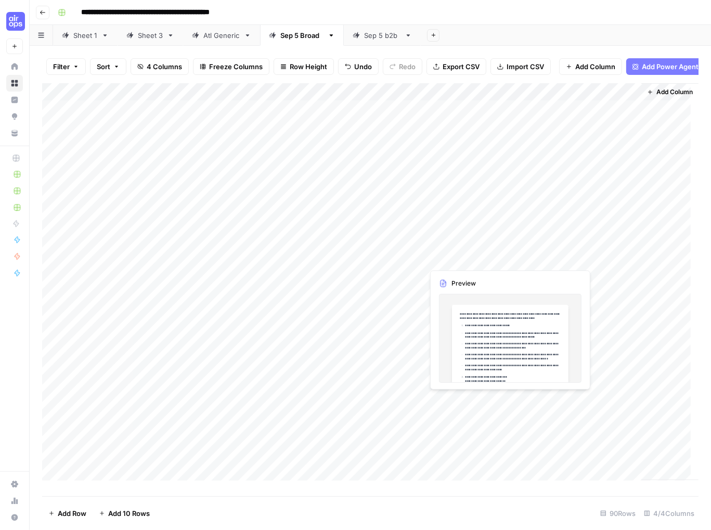
click at [481, 258] on div "Add Column" at bounding box center [370, 285] width 656 height 405
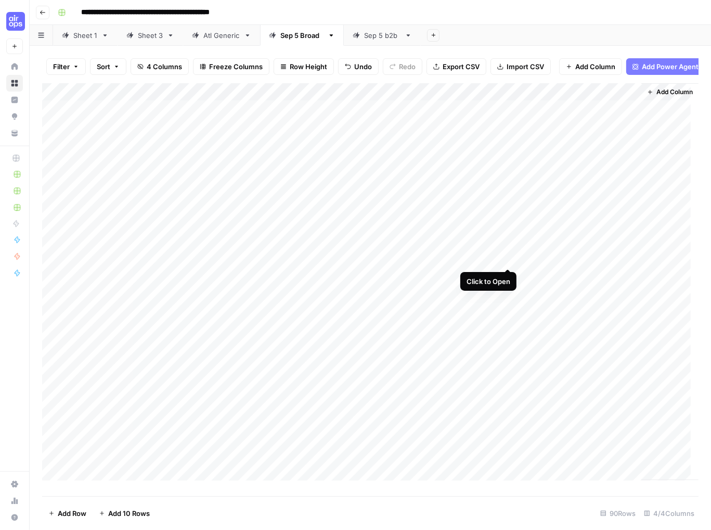
click at [506, 258] on div "Add Column" at bounding box center [370, 285] width 656 height 405
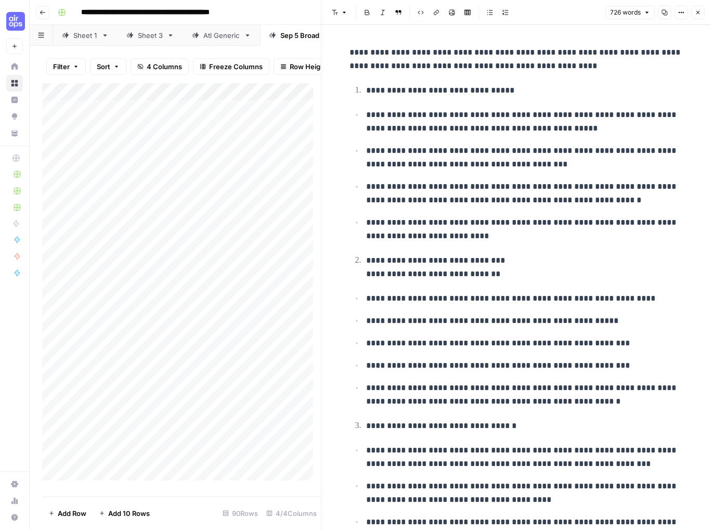
click at [698, 16] on button "Close" at bounding box center [698, 13] width 14 height 14
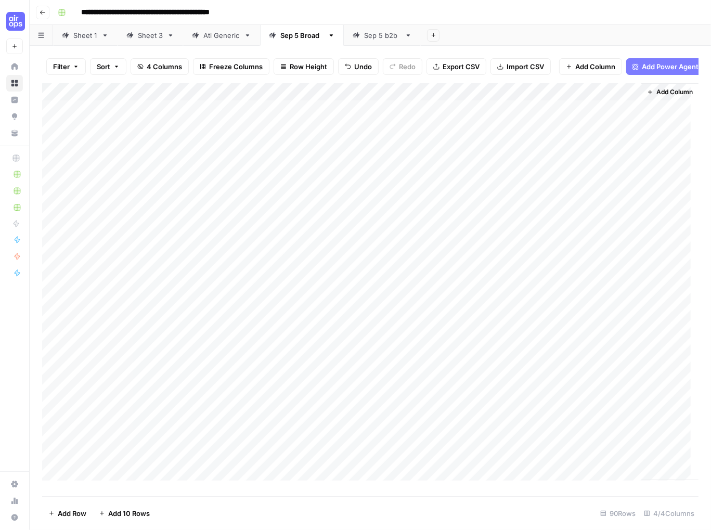
click at [153, 219] on div "Add Column" at bounding box center [370, 285] width 656 height 405
click at [202, 202] on div "Add Column" at bounding box center [370, 285] width 656 height 405
click at [326, 205] on div "Add Column" at bounding box center [370, 285] width 656 height 405
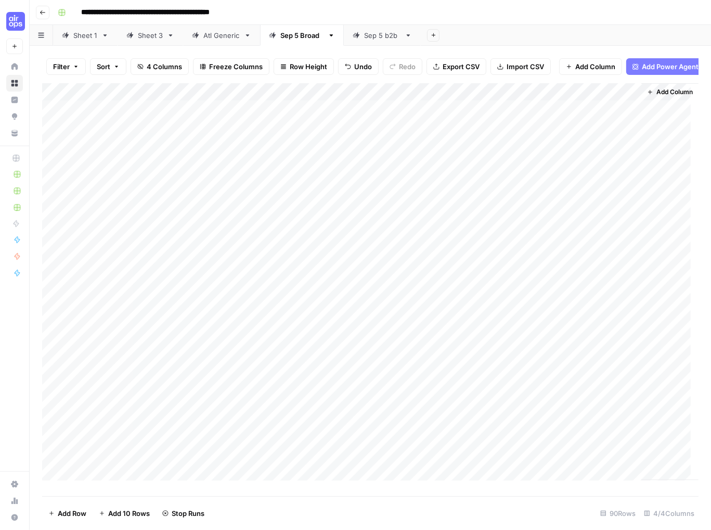
click at [326, 222] on div "Add Column" at bounding box center [370, 285] width 656 height 405
click at [52, 240] on div "Add Column" at bounding box center [370, 285] width 656 height 405
click at [70, 513] on span "Delete 1 Row" at bounding box center [69, 513] width 42 height 10
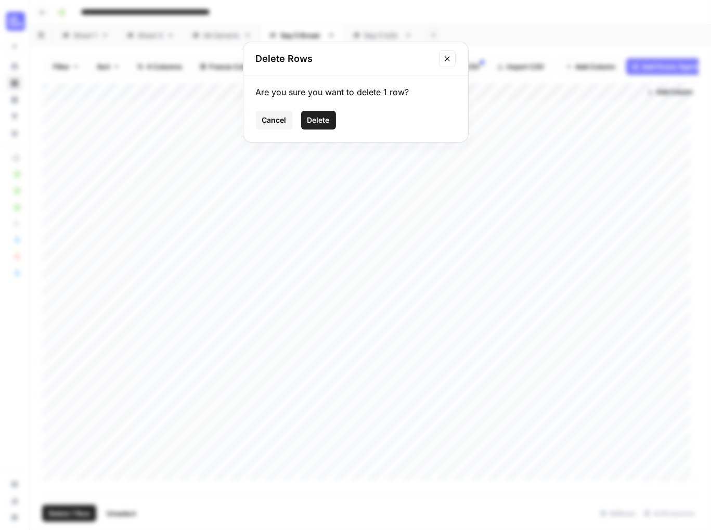
click at [321, 126] on button "Delete" at bounding box center [318, 120] width 35 height 19
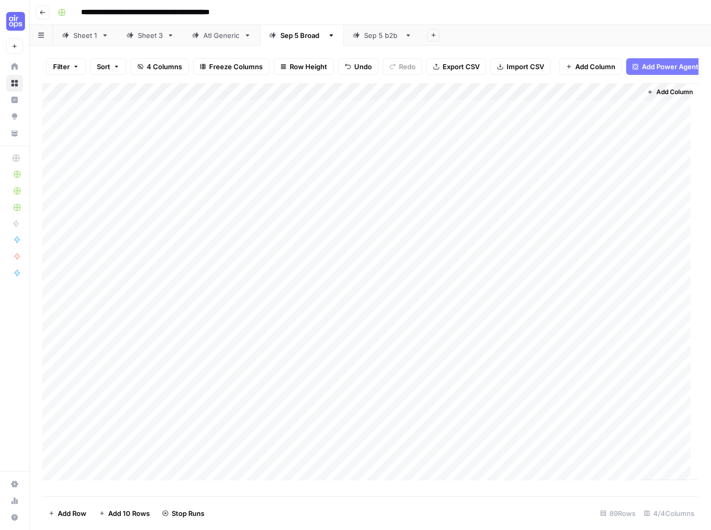
click at [365, 41] on link "Sep 5 b2b" at bounding box center [382, 35] width 77 height 21
click at [147, 41] on link "Sheet 3" at bounding box center [151, 35] width 66 height 21
click at [84, 37] on div "Sheet 1" at bounding box center [85, 35] width 24 height 10
click at [143, 37] on div "Sheet 3" at bounding box center [150, 35] width 25 height 10
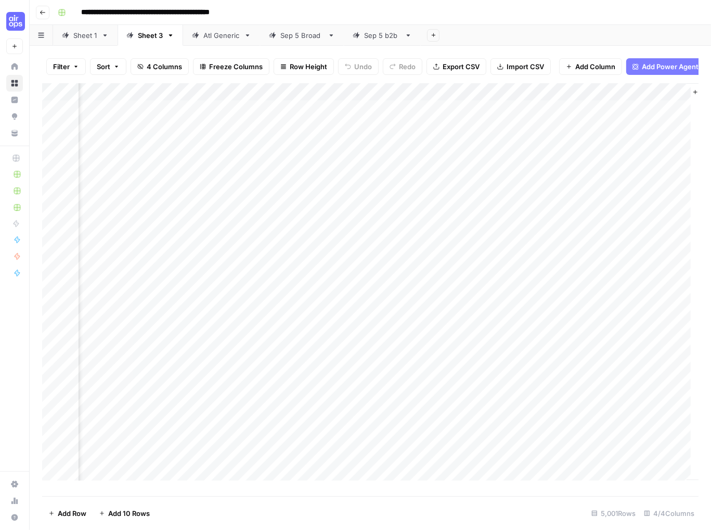
click at [218, 38] on div "Atl Generic" at bounding box center [221, 35] width 36 height 10
click at [297, 42] on link "Sep 5 Broad" at bounding box center [302, 35] width 84 height 21
click at [400, 115] on div "Add Column" at bounding box center [370, 285] width 656 height 405
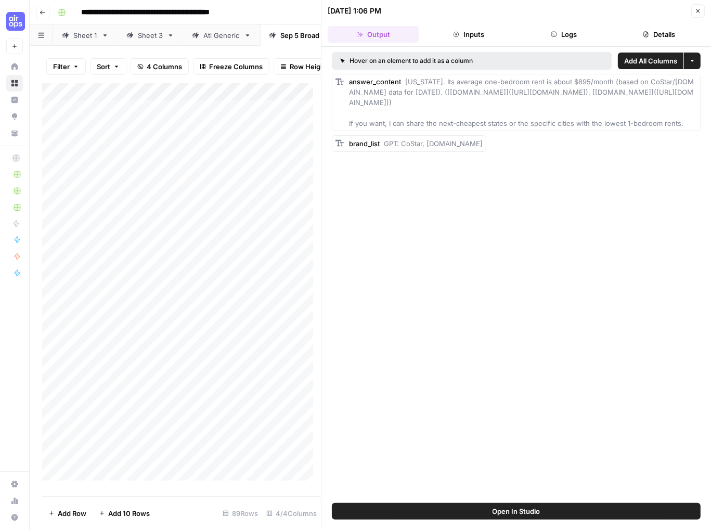
click at [464, 33] on button "Inputs" at bounding box center [468, 34] width 91 height 17
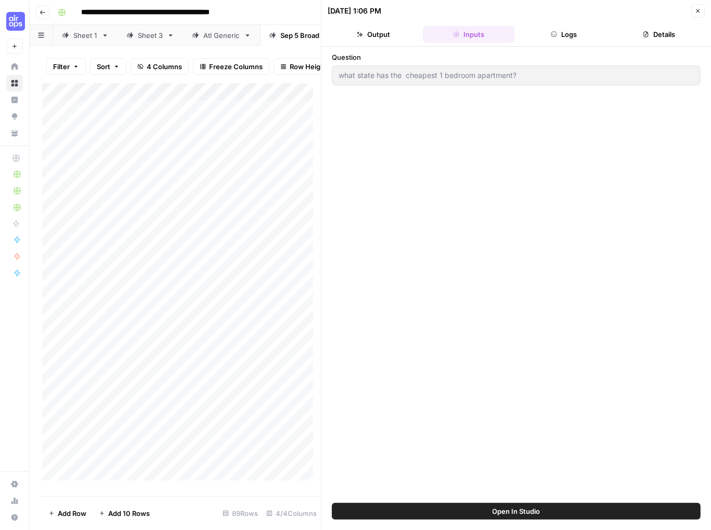
click at [553, 36] on icon "button" at bounding box center [554, 34] width 6 height 6
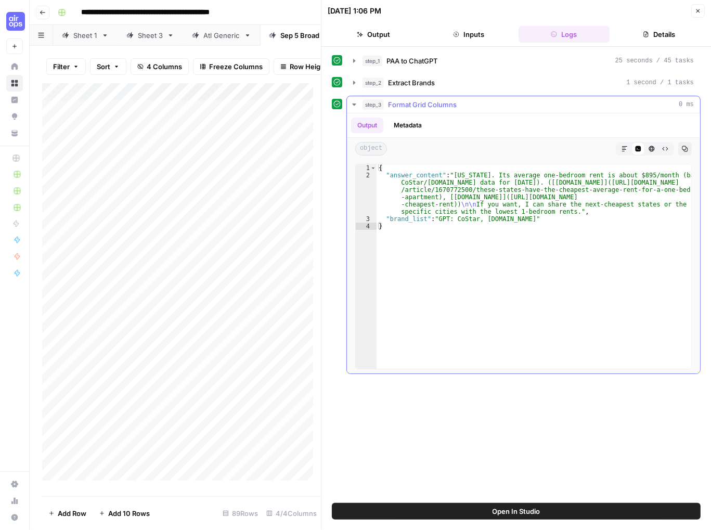
click at [354, 103] on icon "button" at bounding box center [354, 104] width 4 height 2
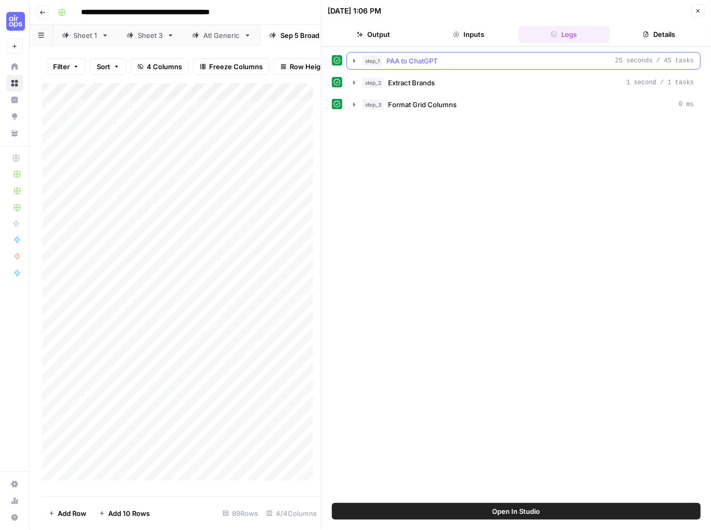
click at [353, 60] on icon "button" at bounding box center [354, 61] width 2 height 4
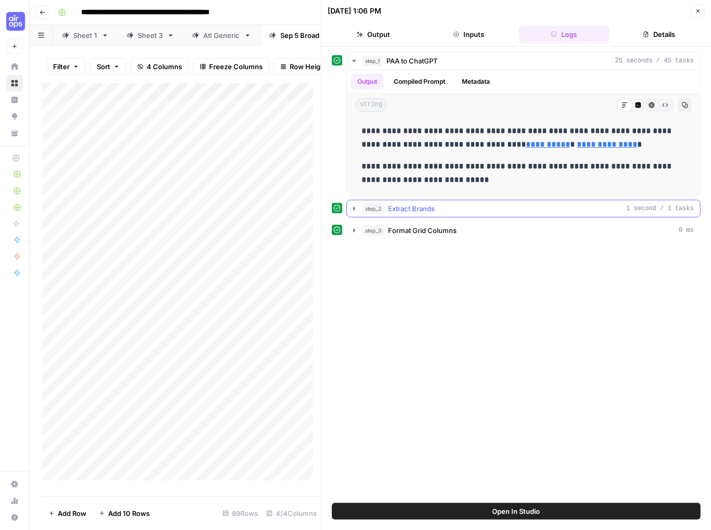
click at [352, 207] on icon "button" at bounding box center [354, 208] width 8 height 8
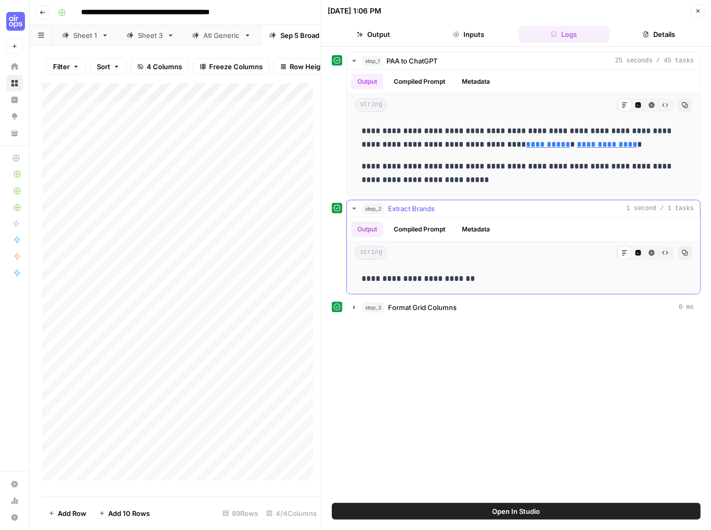
click at [417, 228] on button "Compiled Prompt" at bounding box center [419, 230] width 64 height 16
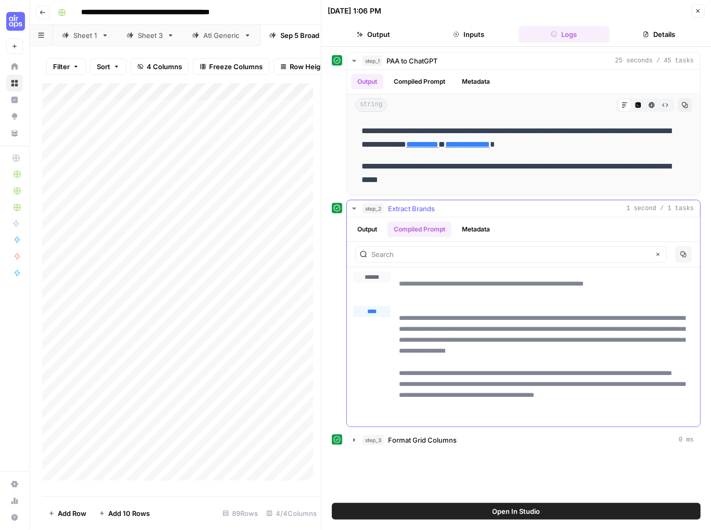
drag, startPoint x: 493, startPoint y: 322, endPoint x: 493, endPoint y: 350, distance: 28.6
click at [493, 350] on p "**********" at bounding box center [546, 368] width 295 height 110
drag, startPoint x: 493, startPoint y: 350, endPoint x: 519, endPoint y: 367, distance: 30.2
click at [519, 367] on p "**********" at bounding box center [546, 368] width 295 height 110
click at [348, 438] on button "step_3 Format Grid Columns 0 ms" at bounding box center [523, 440] width 353 height 17
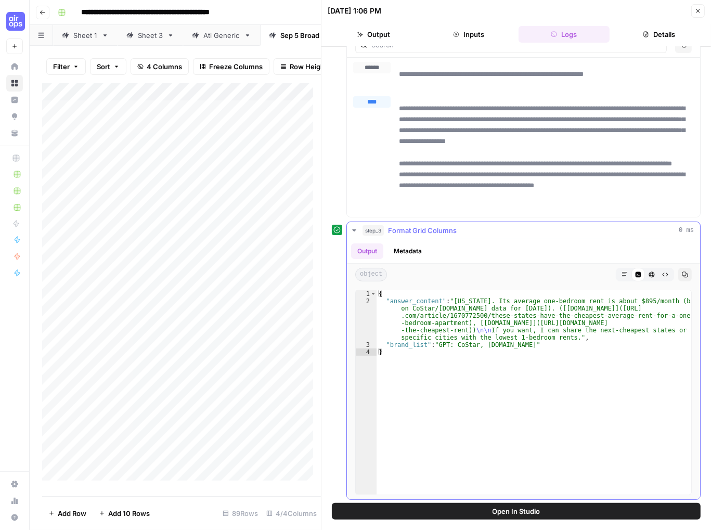
scroll to position [210, 0]
click at [290, 116] on div "Add Column" at bounding box center [181, 285] width 279 height 405
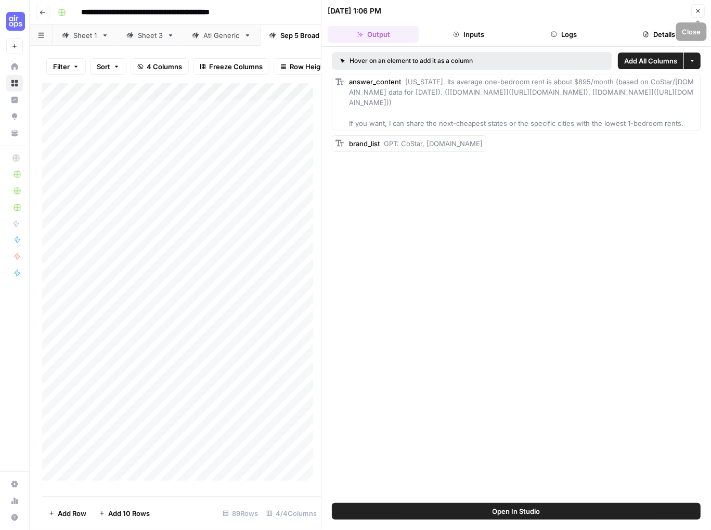
click at [697, 14] on button "Close" at bounding box center [698, 11] width 14 height 14
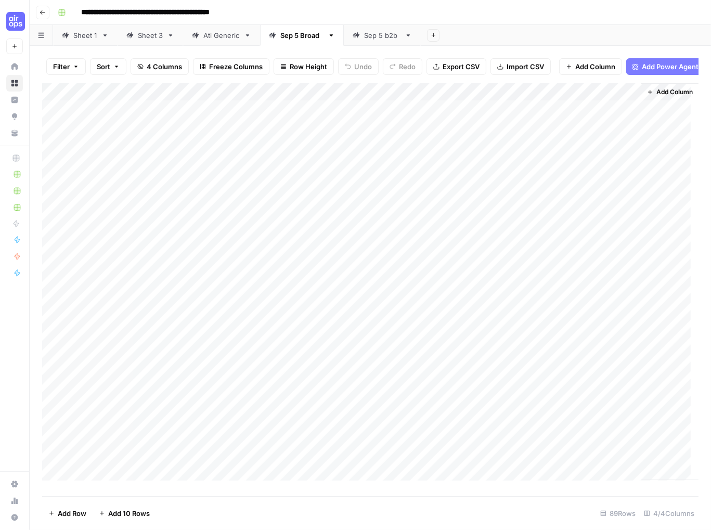
click at [81, 42] on link "Sheet 1" at bounding box center [85, 35] width 64 height 21
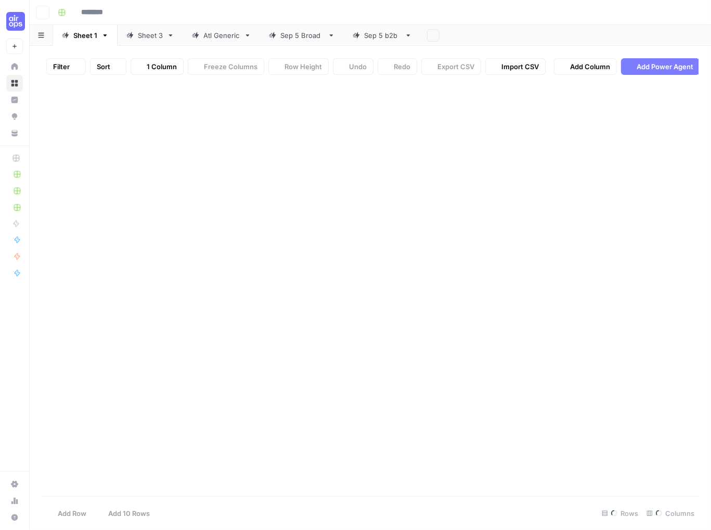
type input "**********"
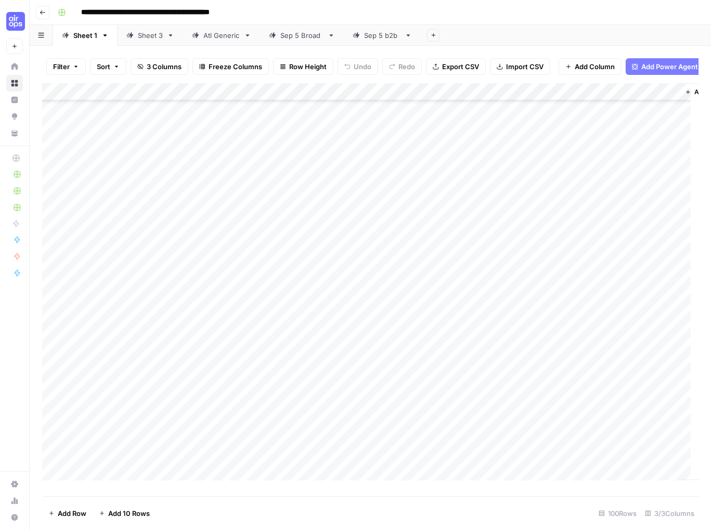
scroll to position [156, 0]
